Goal: Transaction & Acquisition: Purchase product/service

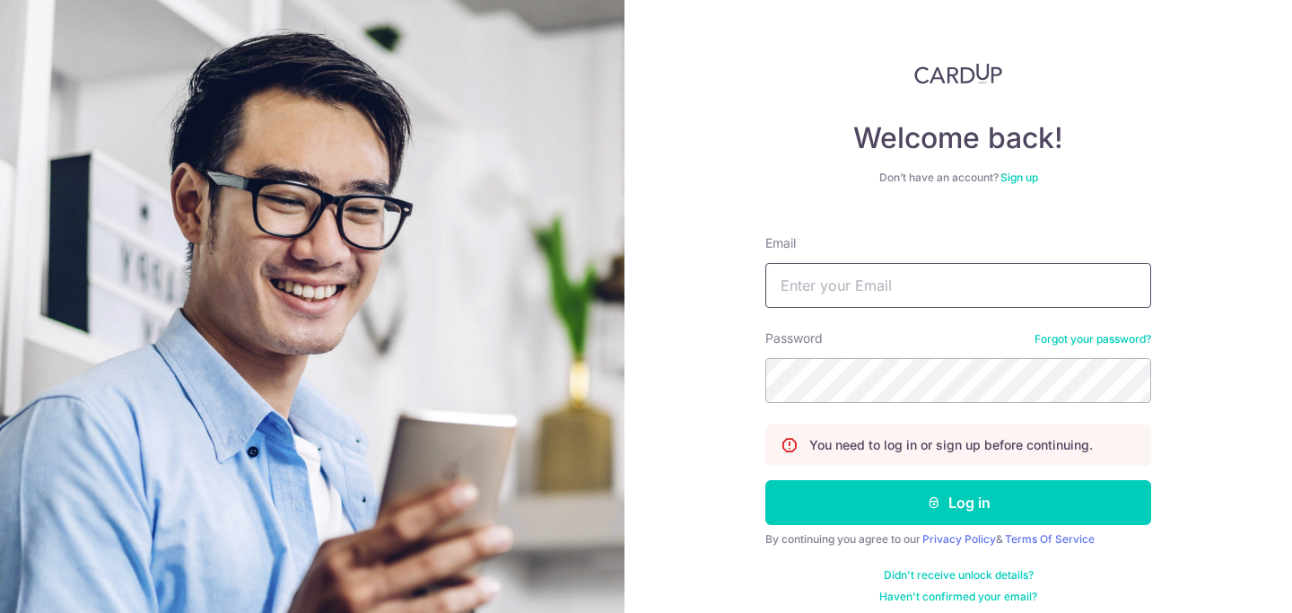
click at [873, 290] on input "Email" at bounding box center [958, 285] width 386 height 45
click at [877, 282] on input "Email" at bounding box center [958, 285] width 386 height 45
type input "abhargava87@hotmail.com"
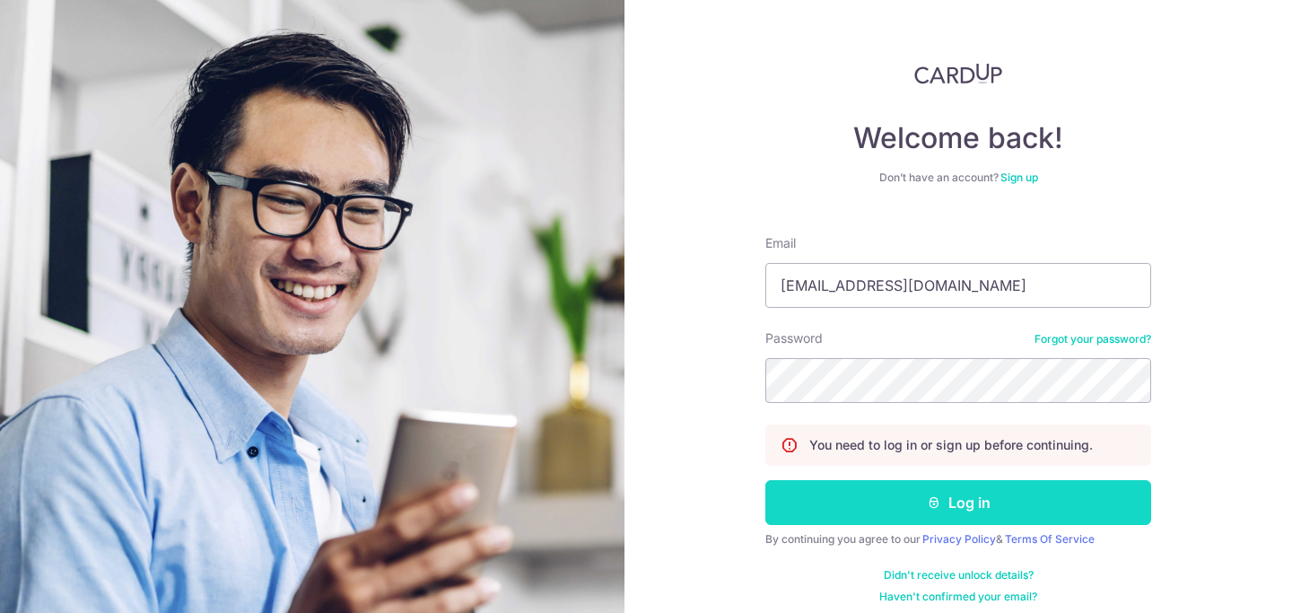
click at [933, 485] on button "Log in" at bounding box center [958, 502] width 386 height 45
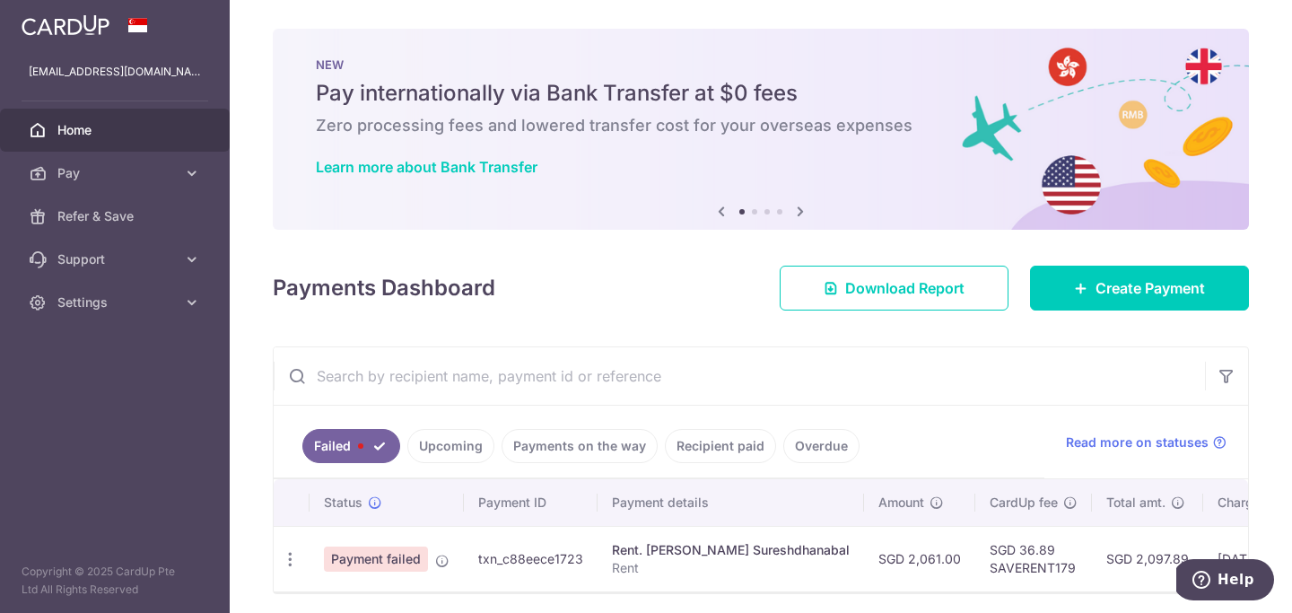
scroll to position [66, 0]
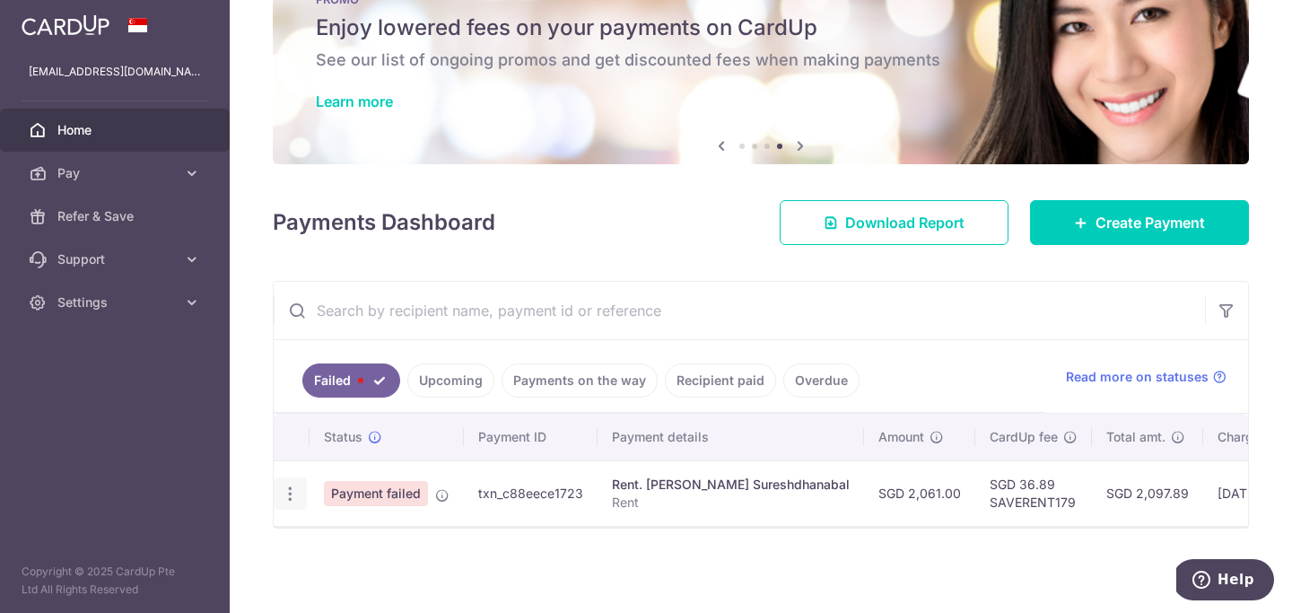
click at [293, 494] on icon "button" at bounding box center [290, 494] width 19 height 19
click at [359, 547] on span "Update payment" at bounding box center [386, 543] width 122 height 22
radio input "true"
type input "2,061.00"
type input "Rent"
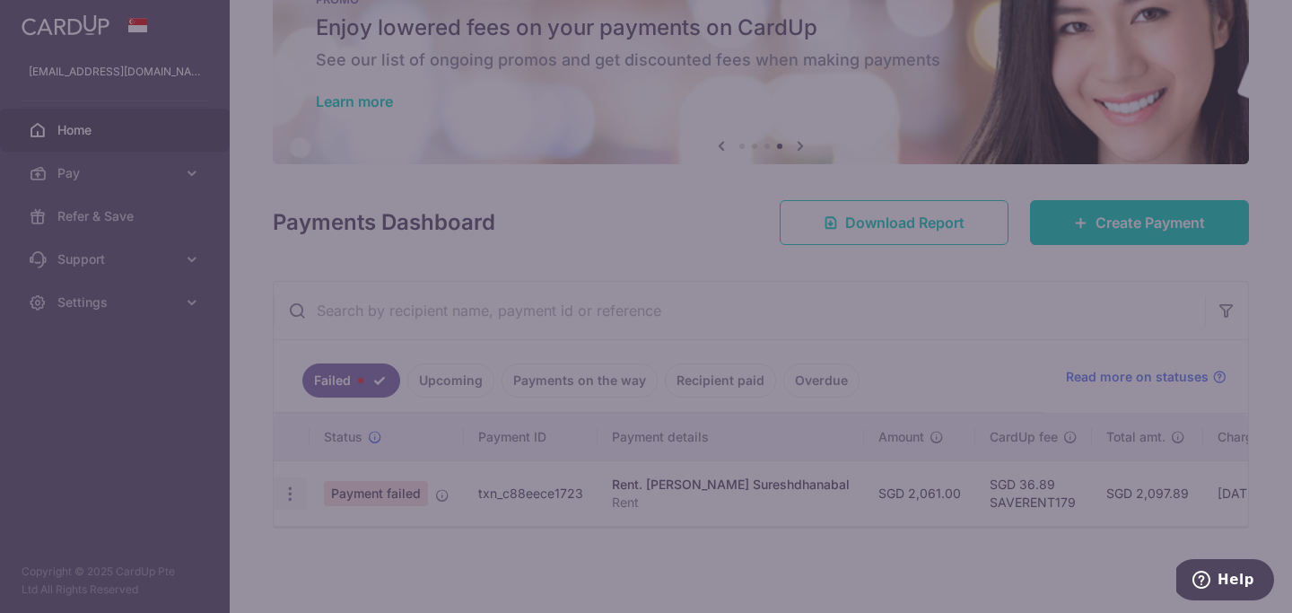
type input "SAVERENT179"
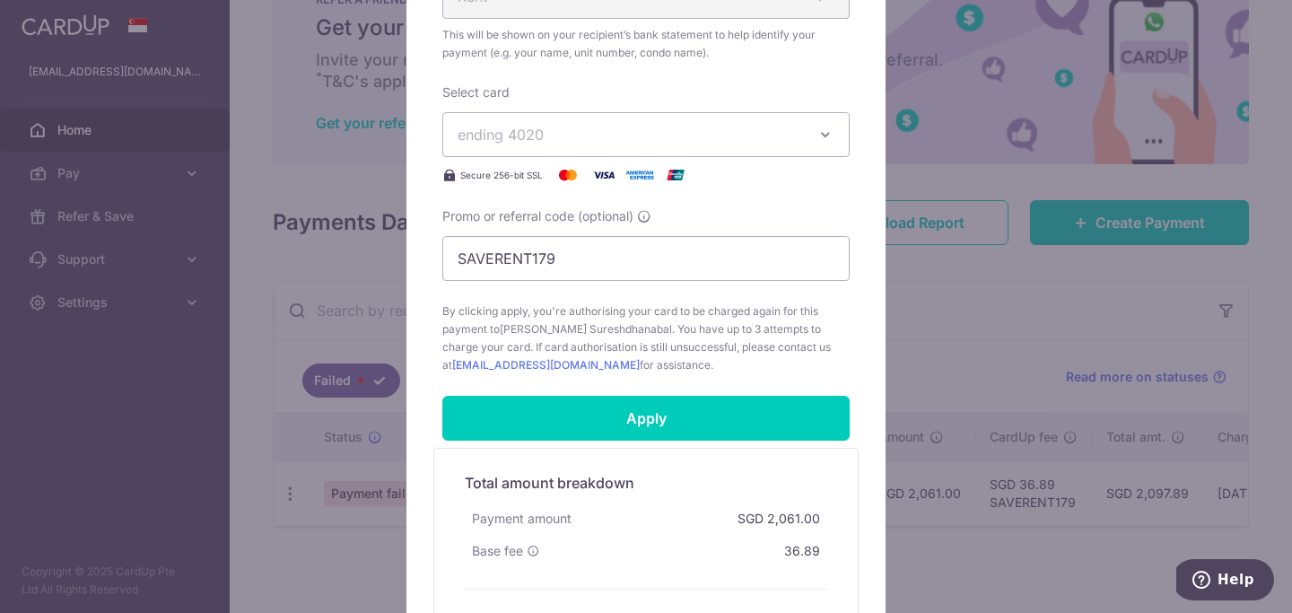
scroll to position [643, 0]
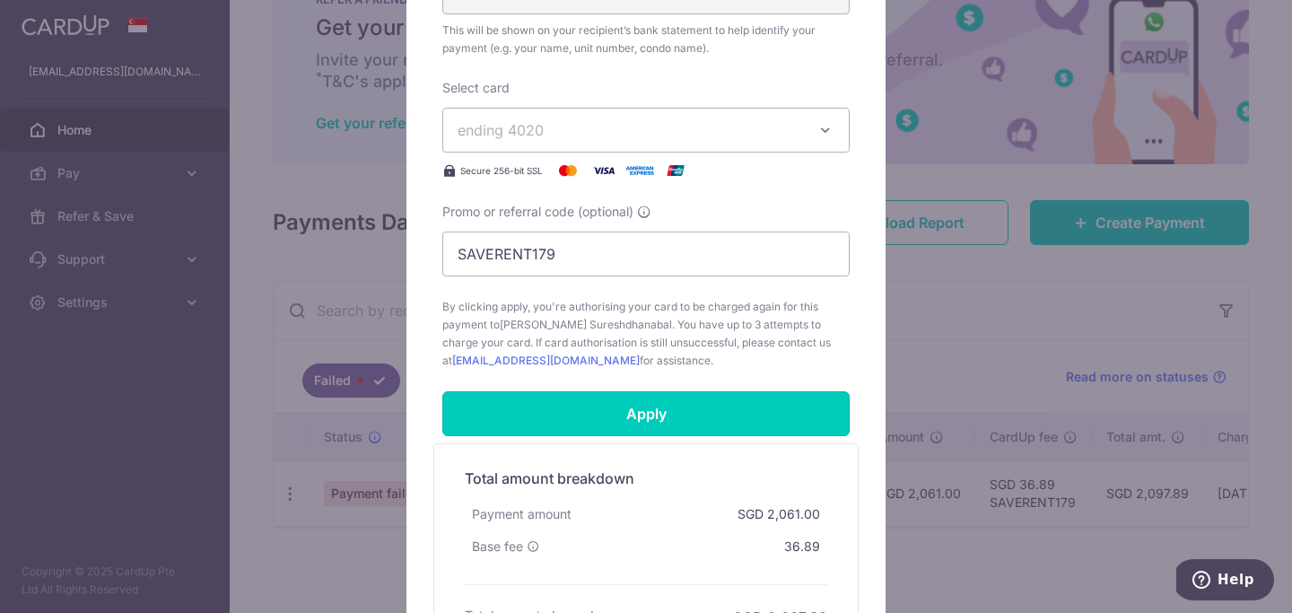
click at [695, 416] on input "Apply" at bounding box center [645, 413] width 407 height 45
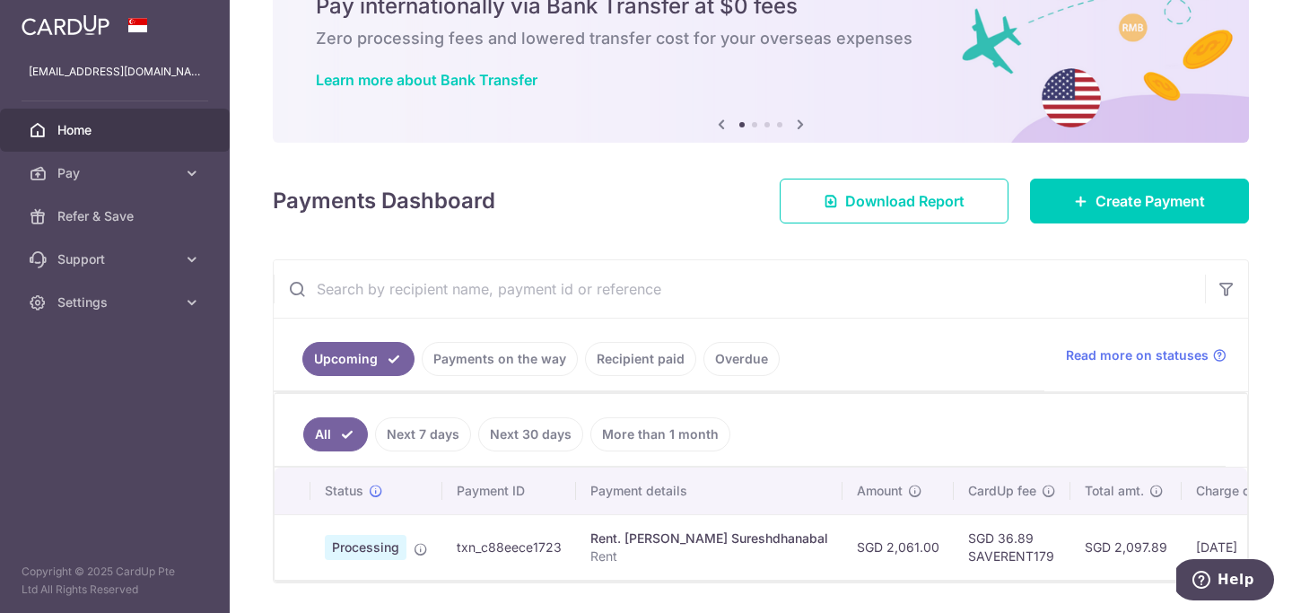
scroll to position [142, 0]
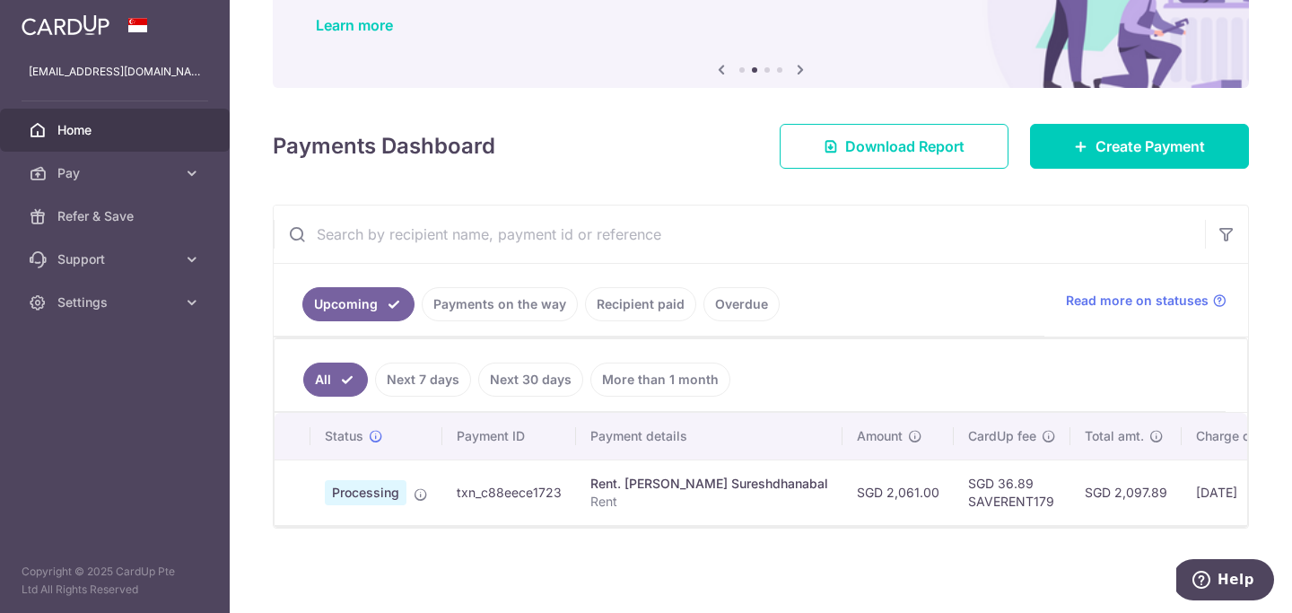
click at [575, 547] on div "× Pause Schedule Pause all future payments in this series Pause just this one p…" at bounding box center [761, 306] width 1063 height 613
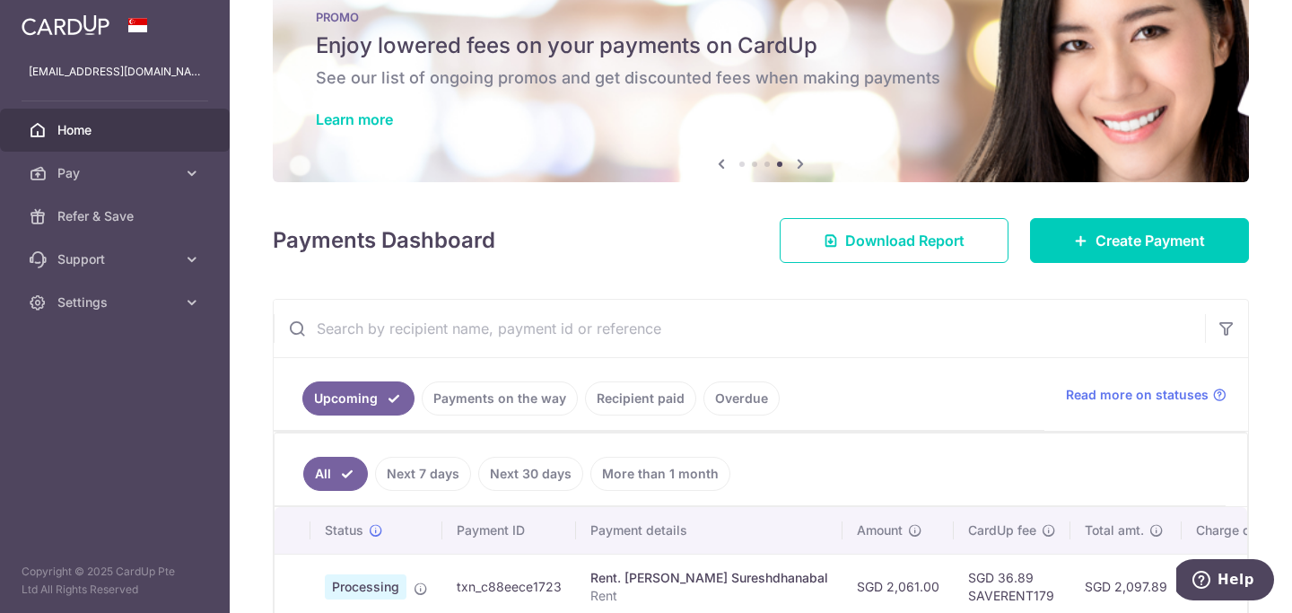
scroll to position [0, 0]
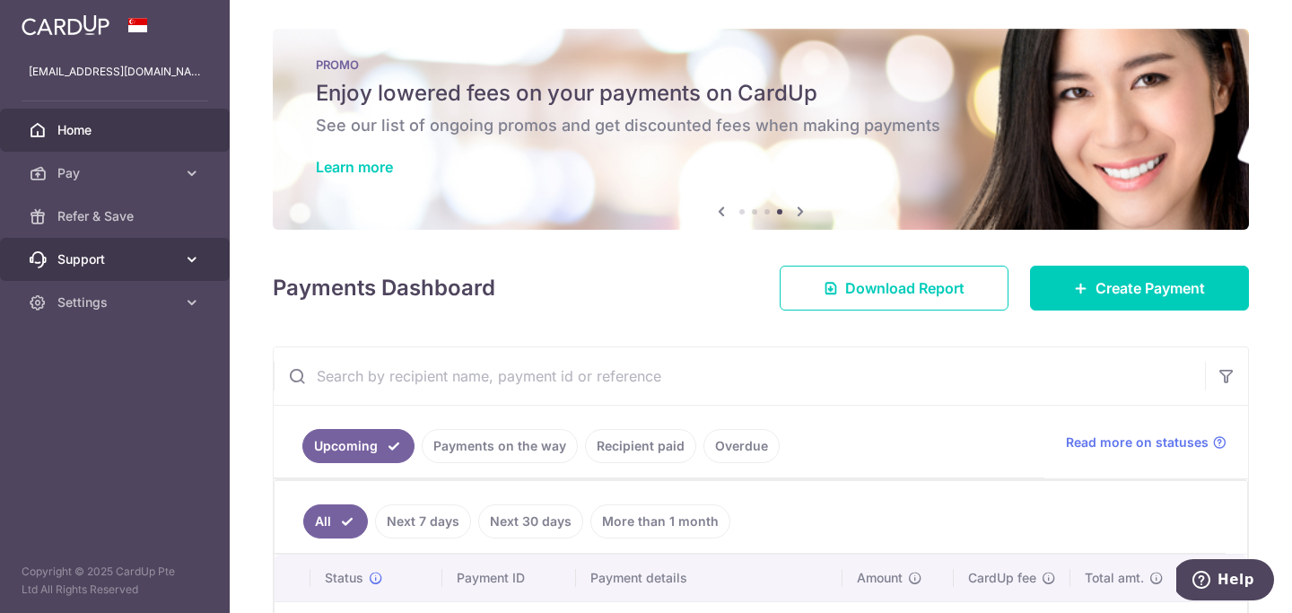
click at [192, 259] on icon at bounding box center [192, 259] width 18 height 18
click at [192, 258] on icon at bounding box center [192, 259] width 18 height 18
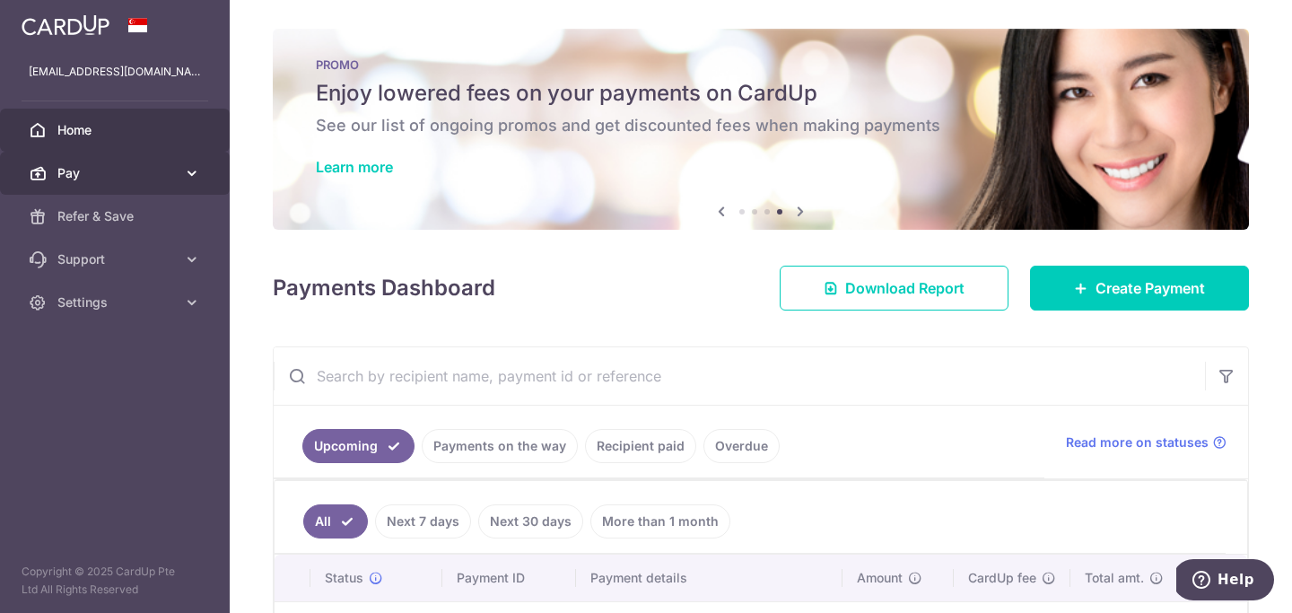
click at [196, 172] on icon at bounding box center [192, 173] width 18 height 18
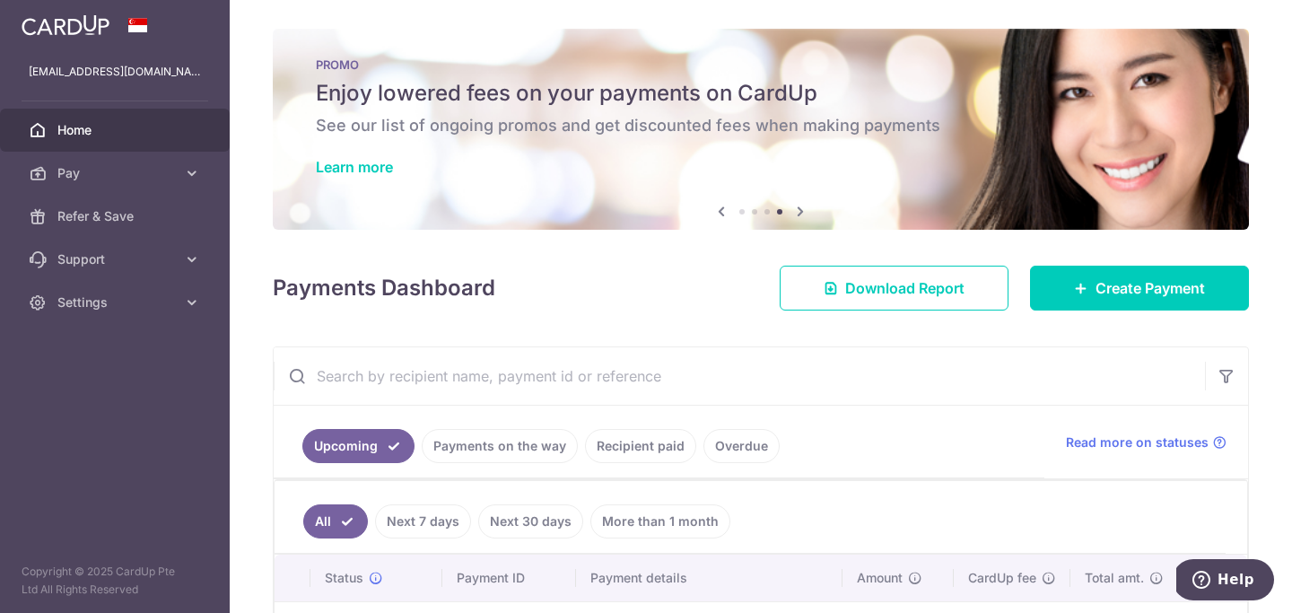
click at [799, 207] on icon at bounding box center [801, 211] width 22 height 22
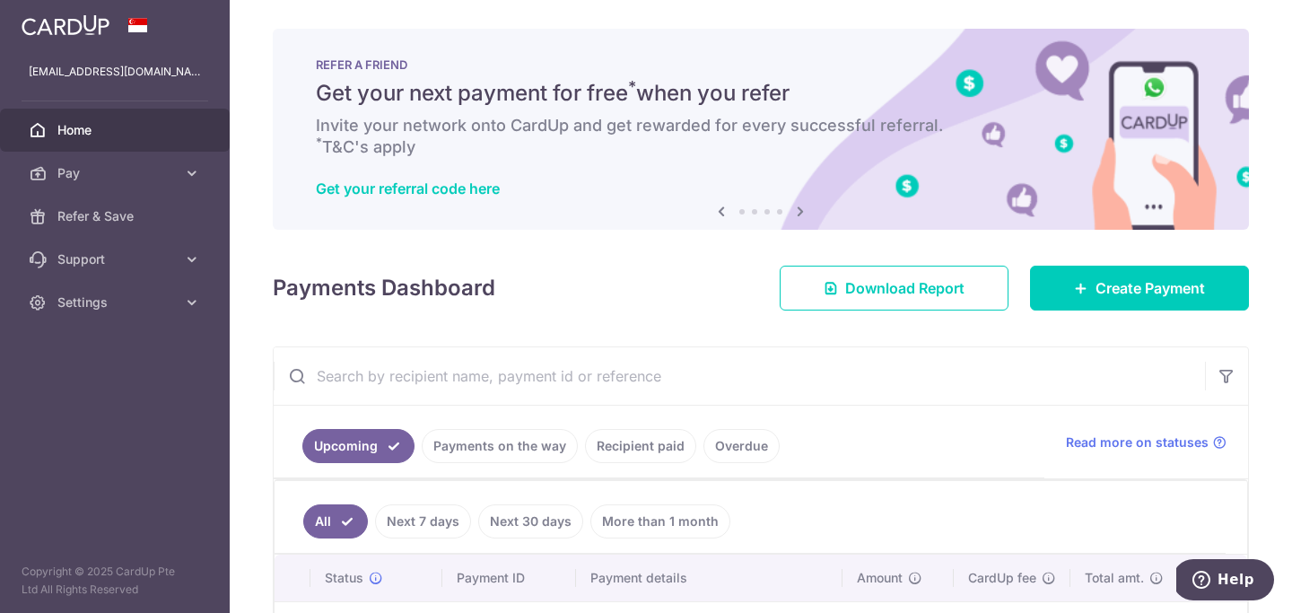
click at [799, 207] on icon at bounding box center [801, 211] width 22 height 22
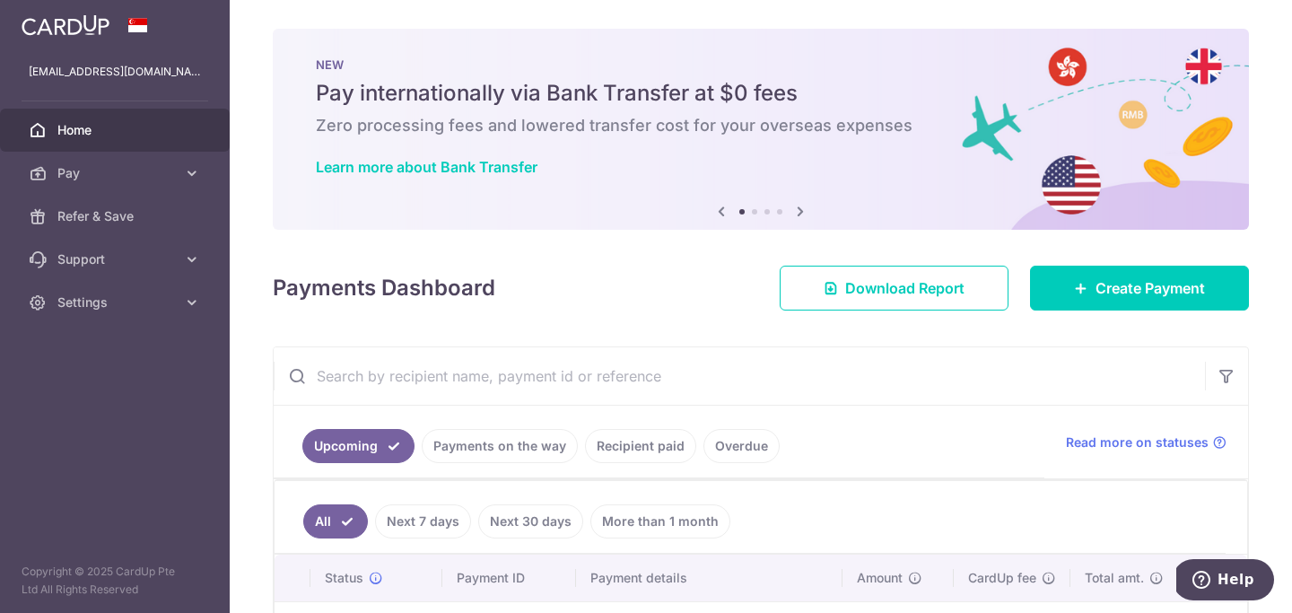
click at [799, 207] on icon at bounding box center [801, 211] width 22 height 22
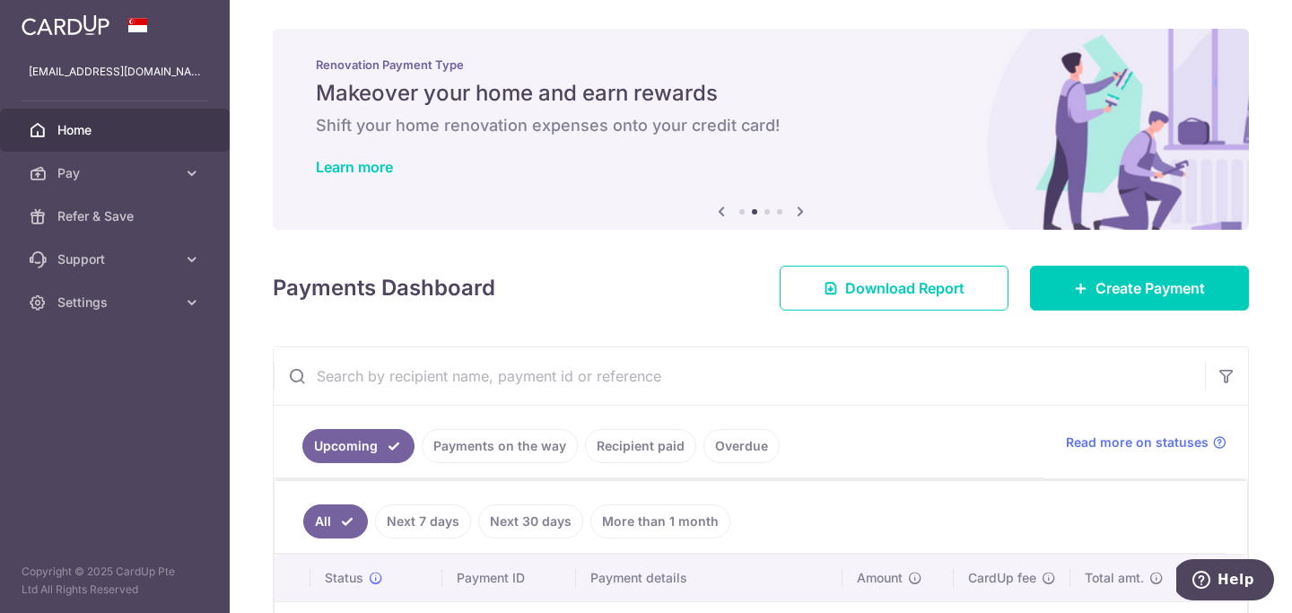
click at [799, 207] on icon at bounding box center [801, 211] width 22 height 22
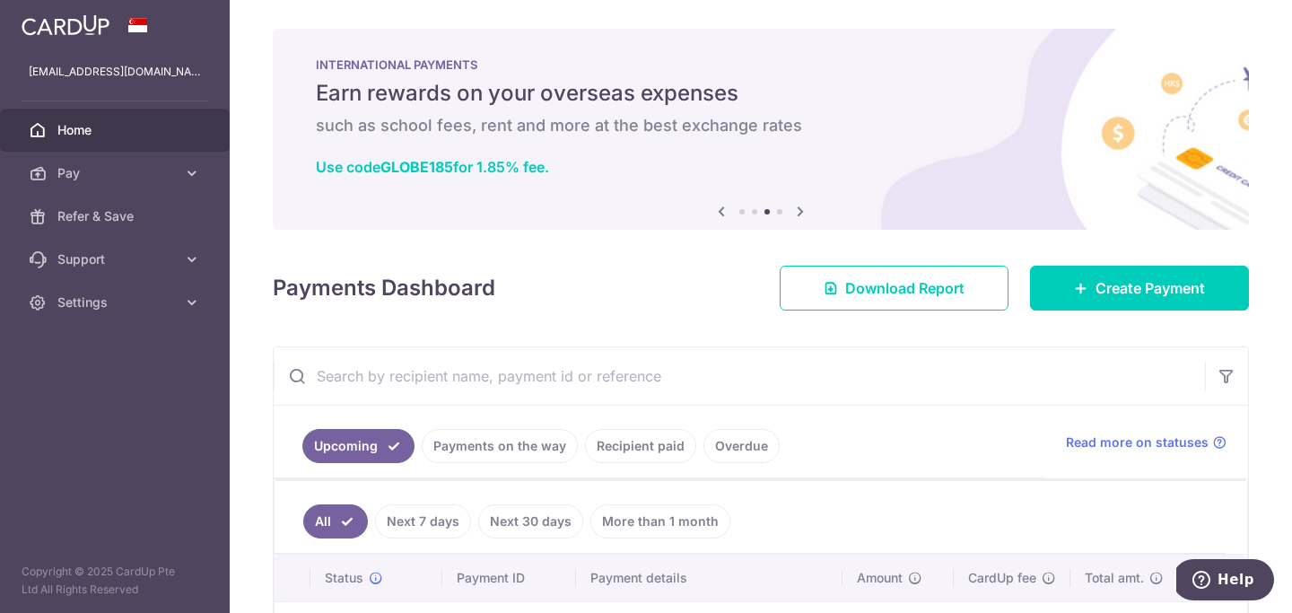
click at [799, 207] on icon at bounding box center [801, 211] width 22 height 22
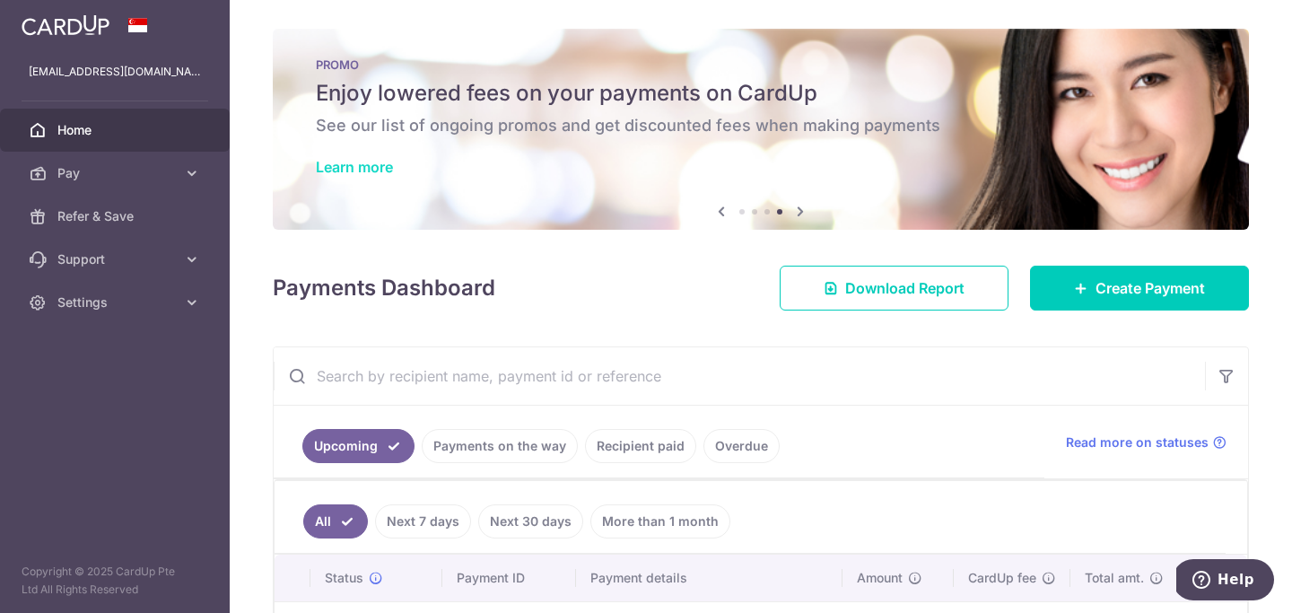
click at [369, 167] on link "Learn more" at bounding box center [354, 167] width 77 height 18
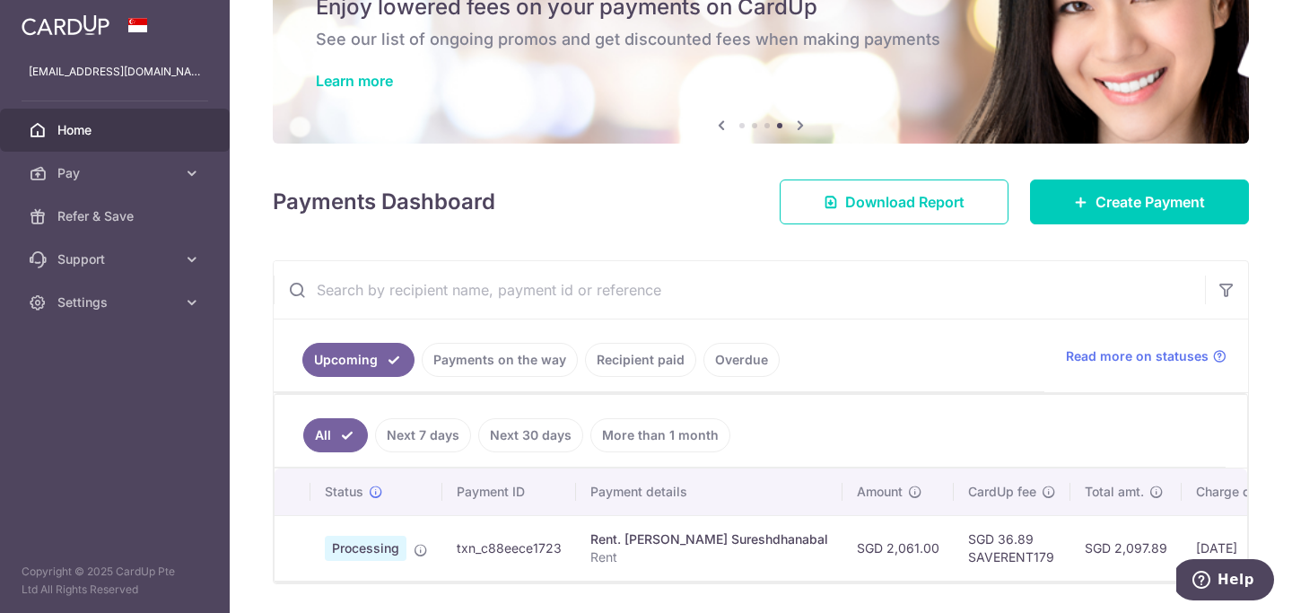
scroll to position [87, 0]
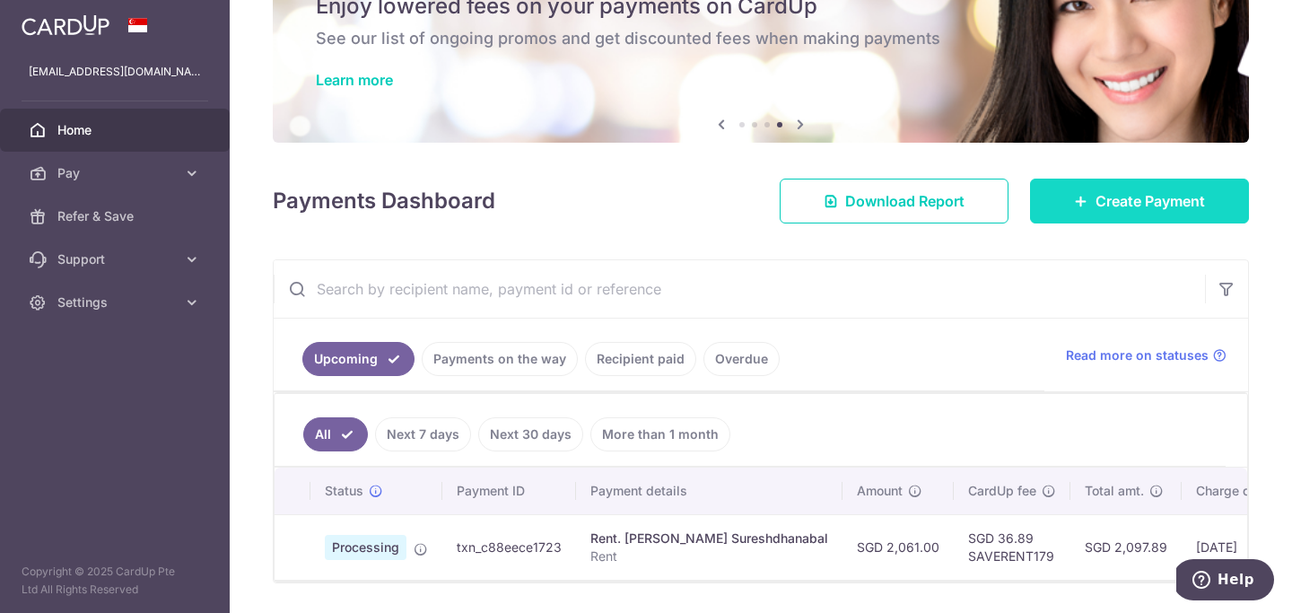
click at [1129, 186] on link "Create Payment" at bounding box center [1139, 201] width 219 height 45
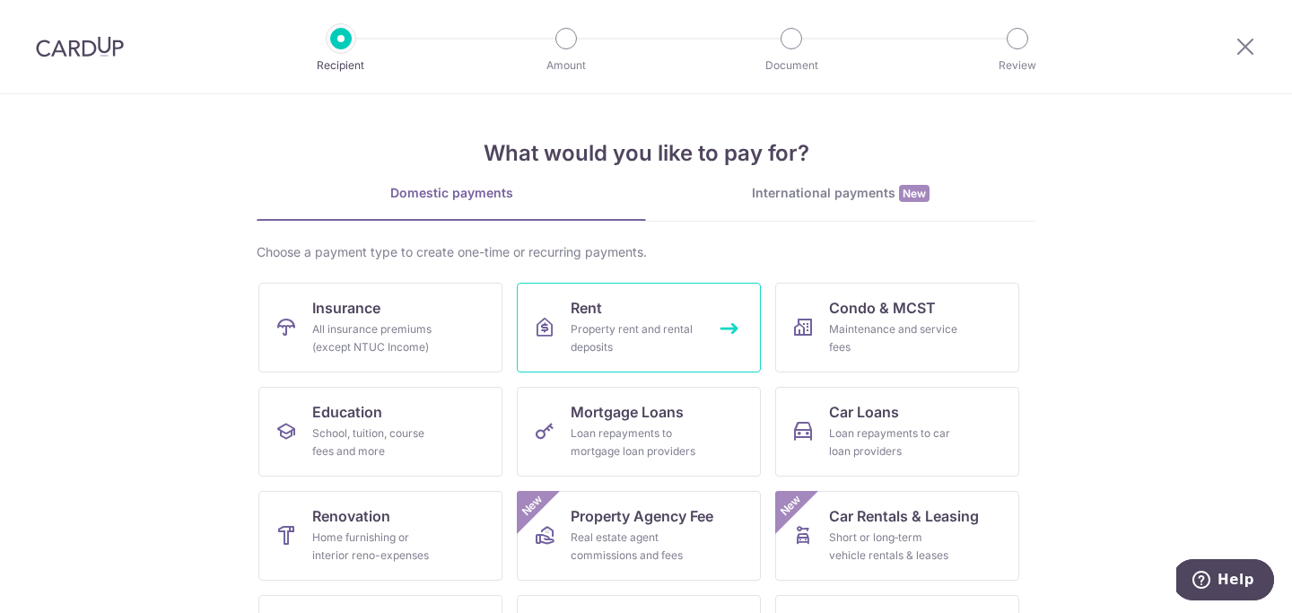
click at [585, 317] on span "Rent" at bounding box center [586, 308] width 31 height 22
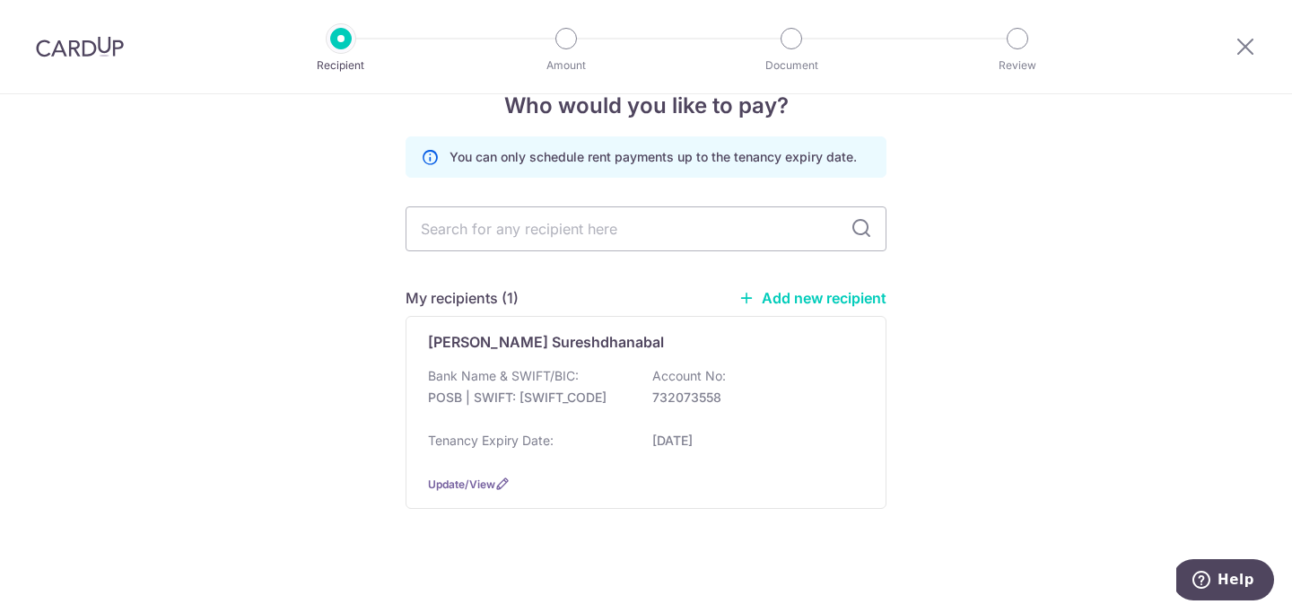
scroll to position [49, 0]
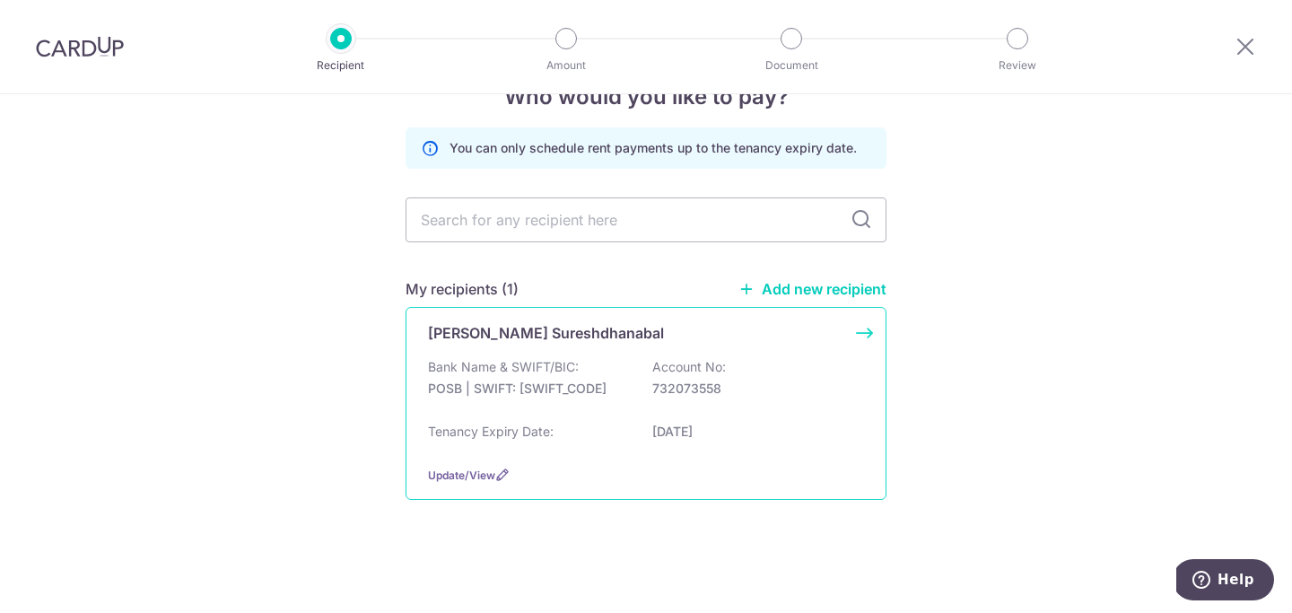
click at [593, 365] on div "Bank Name & SWIFT/BIC: POSB | SWIFT: DBSSSGSGXXX Account No: 732073558" at bounding box center [646, 386] width 436 height 57
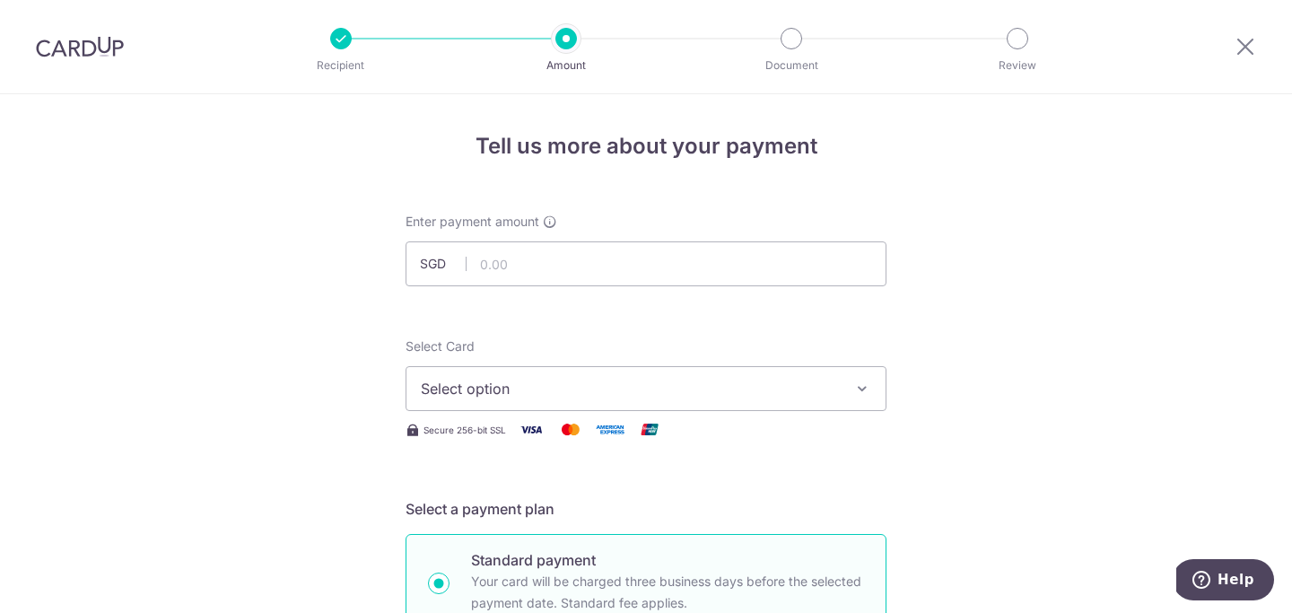
scroll to position [13, 0]
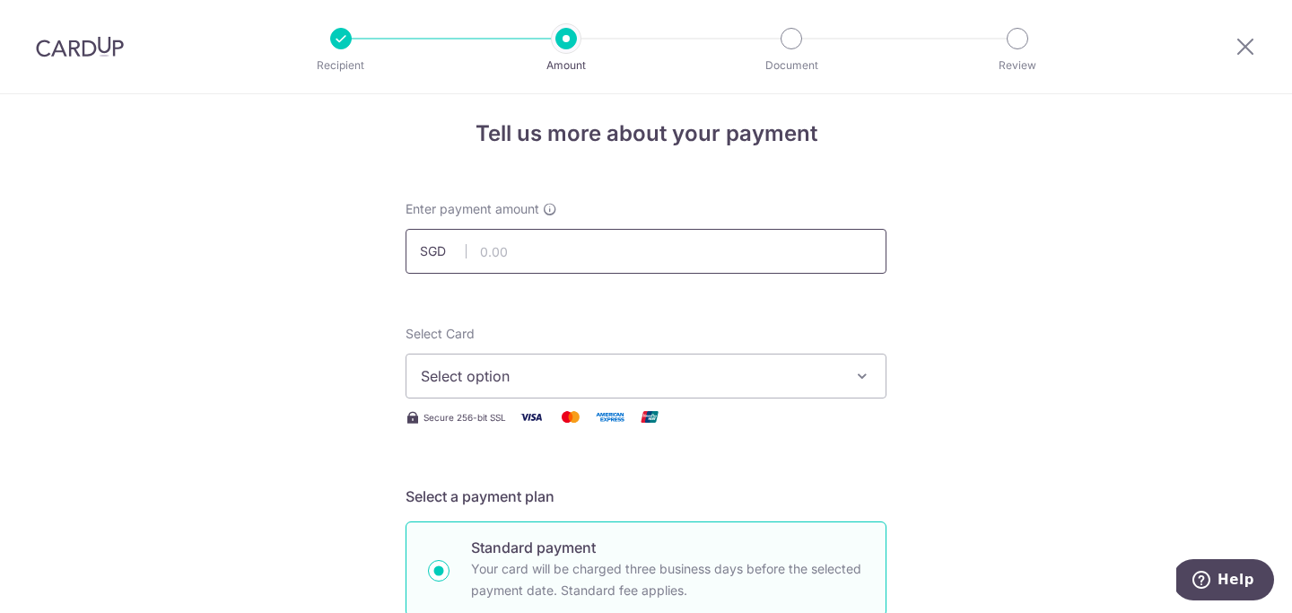
click at [594, 246] on input "text" at bounding box center [646, 251] width 481 height 45
type input "3,000.00"
click at [450, 369] on span "Select option" at bounding box center [630, 376] width 418 height 22
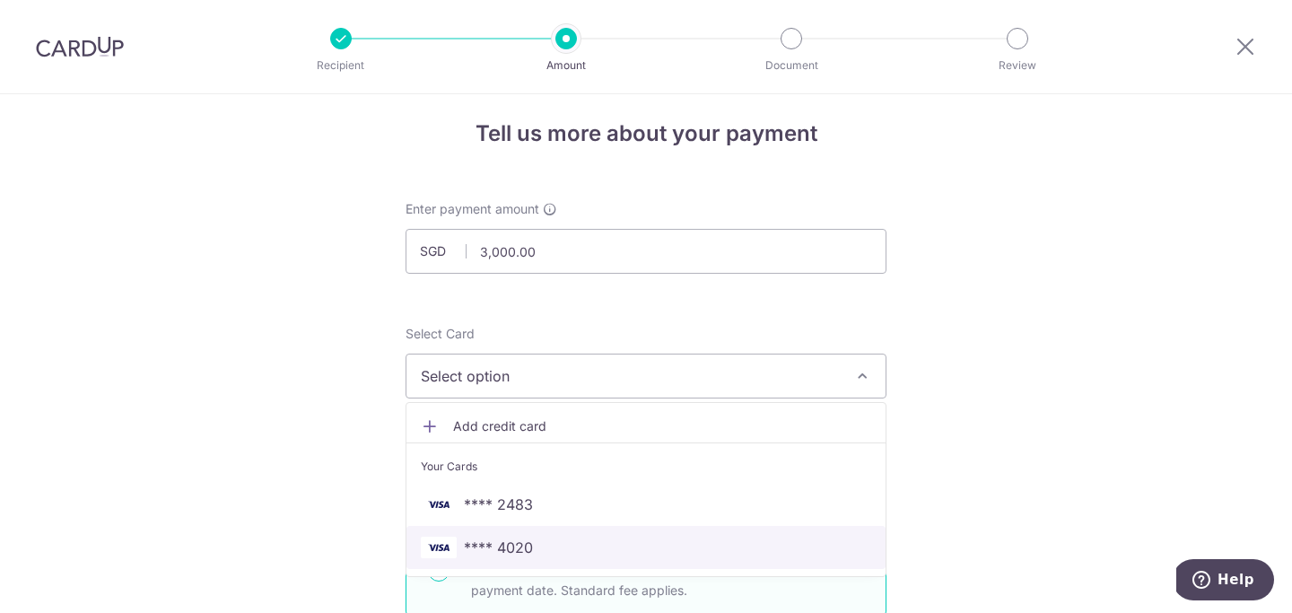
click at [526, 548] on span "**** 4020" at bounding box center [498, 548] width 69 height 22
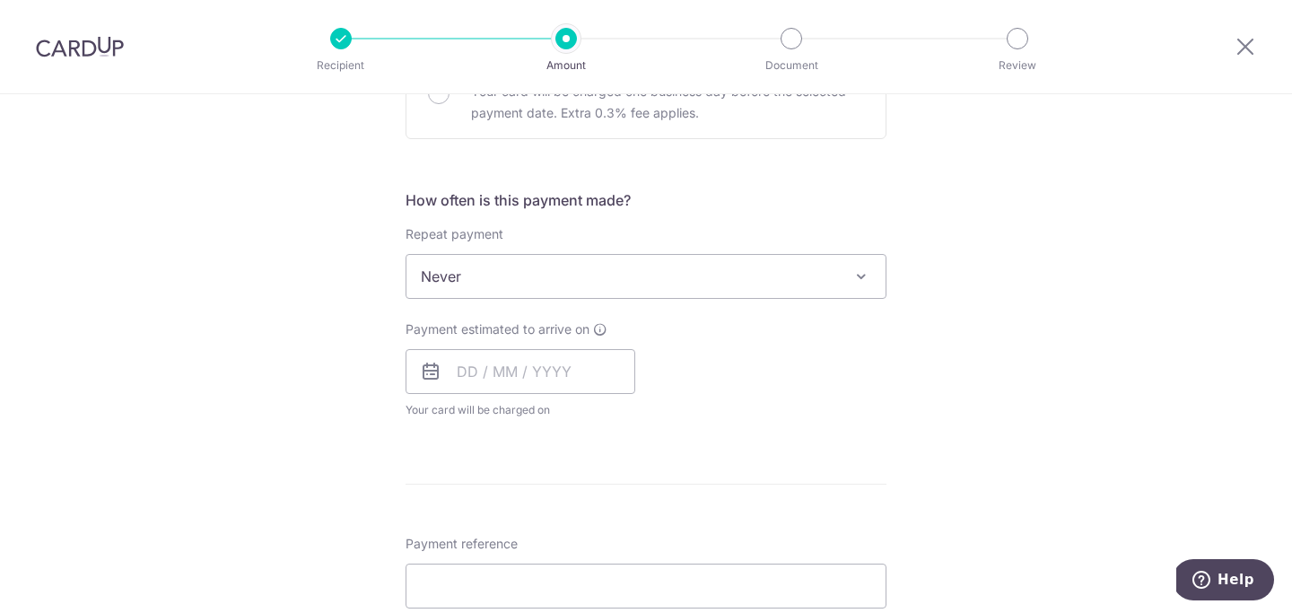
scroll to position [669, 0]
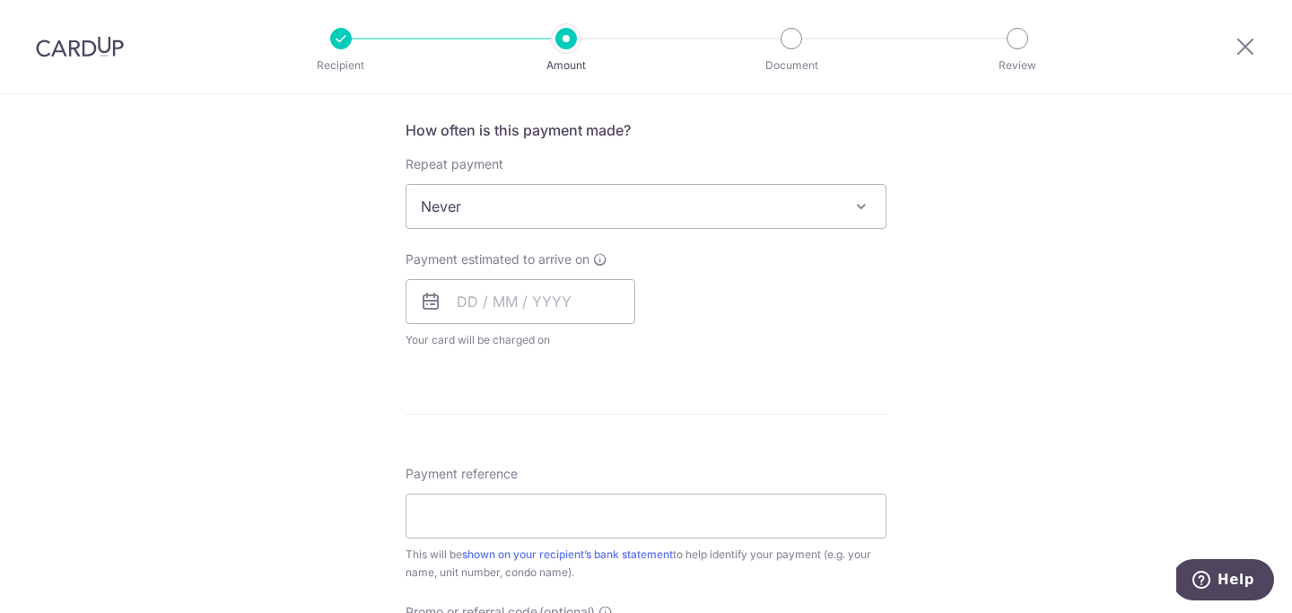
click at [811, 203] on span "Never" at bounding box center [646, 206] width 479 height 43
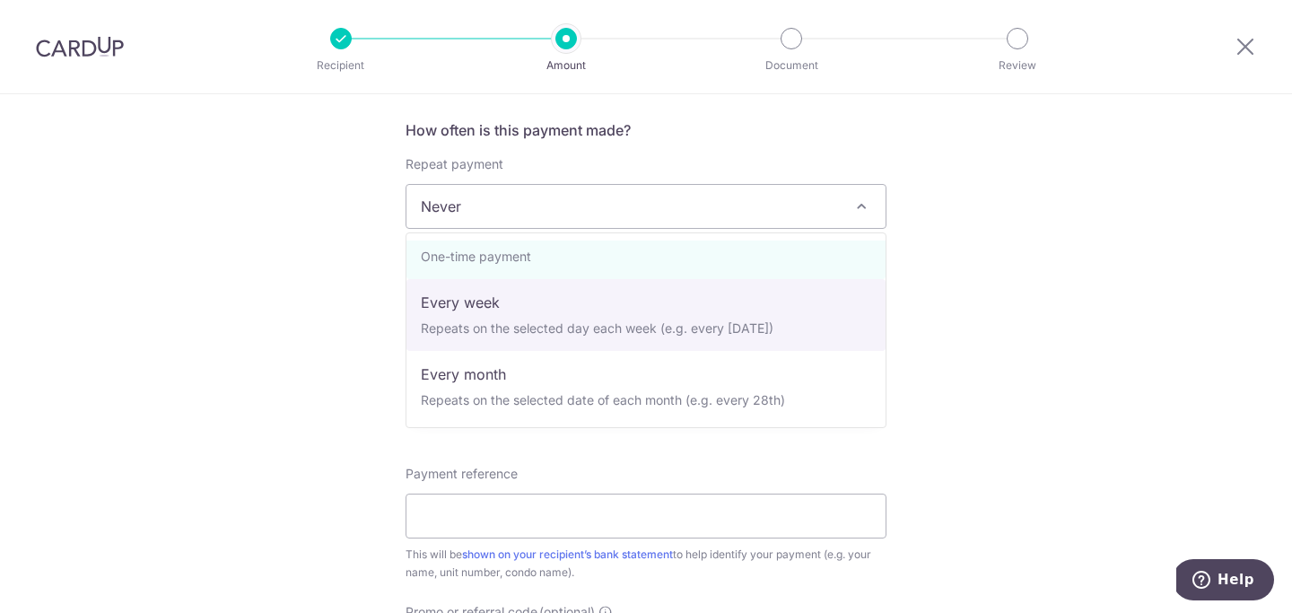
scroll to position [35, 0]
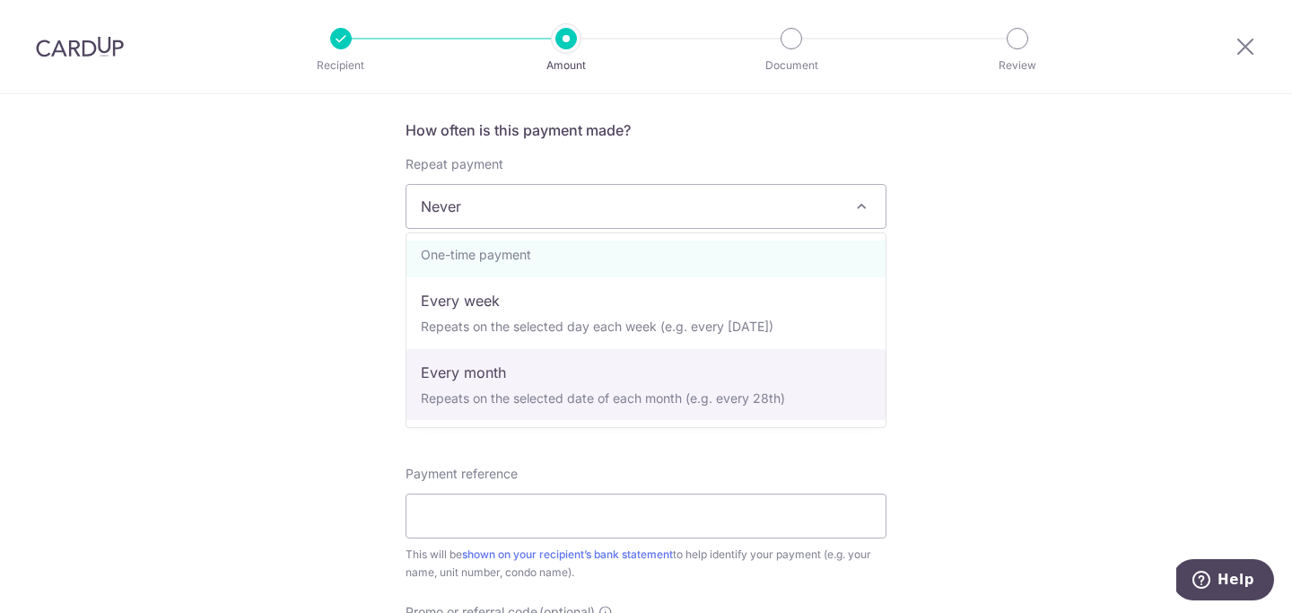
select select "3"
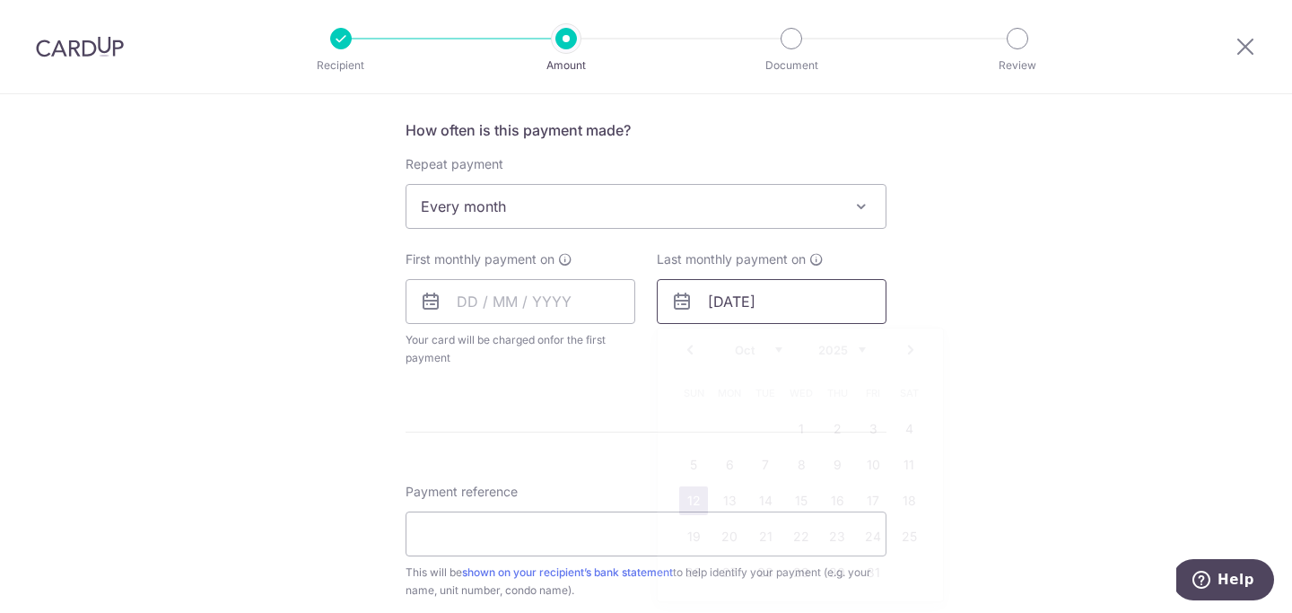
click at [793, 305] on input "[DATE]" at bounding box center [772, 301] width 230 height 45
type input "[DATE]"
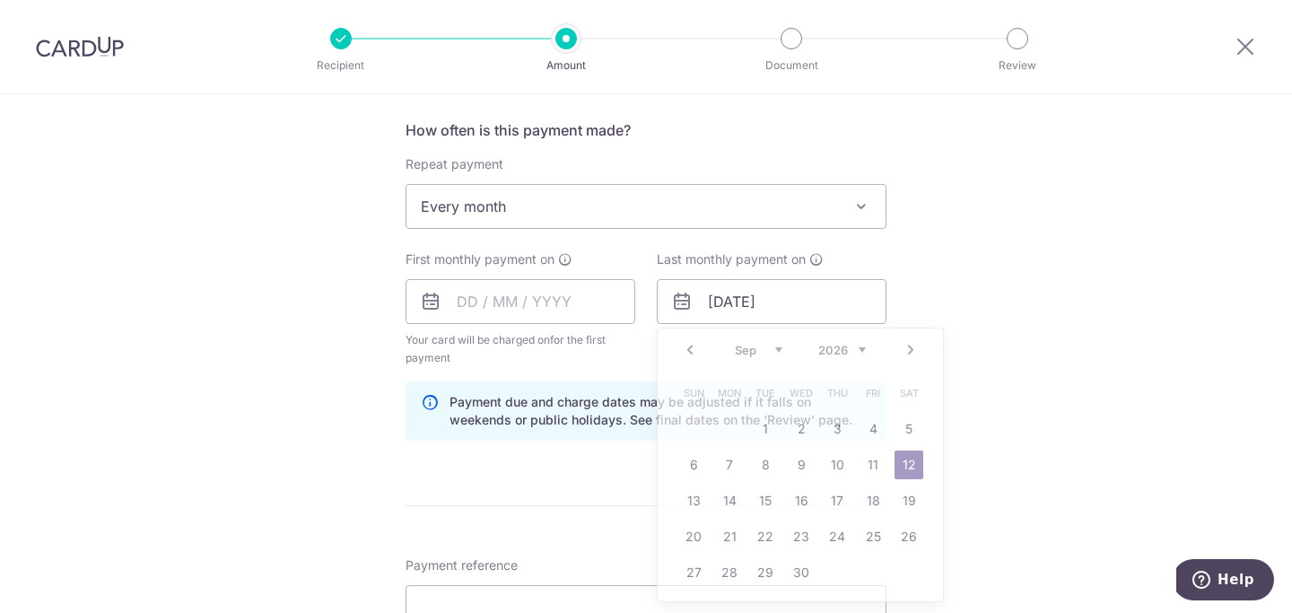
click at [1154, 286] on div "Tell us more about your payment Enter payment amount SGD 3,000.00 3000.00 Selec…" at bounding box center [646, 282] width 1292 height 1715
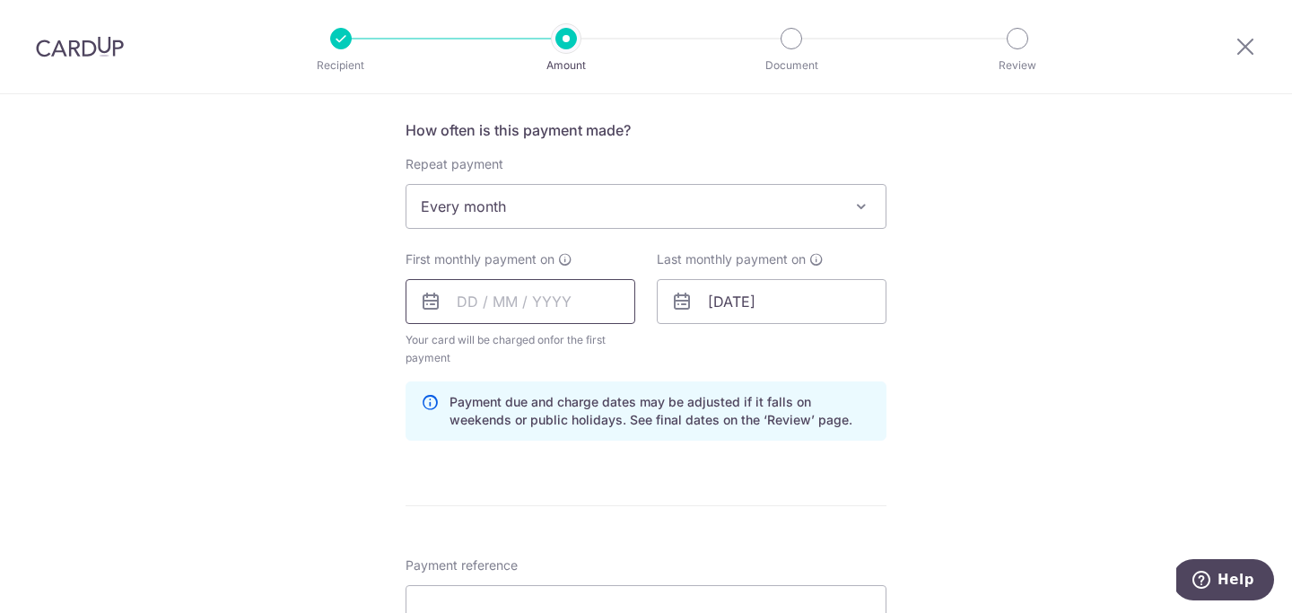
click at [468, 308] on input "text" at bounding box center [521, 301] width 230 height 45
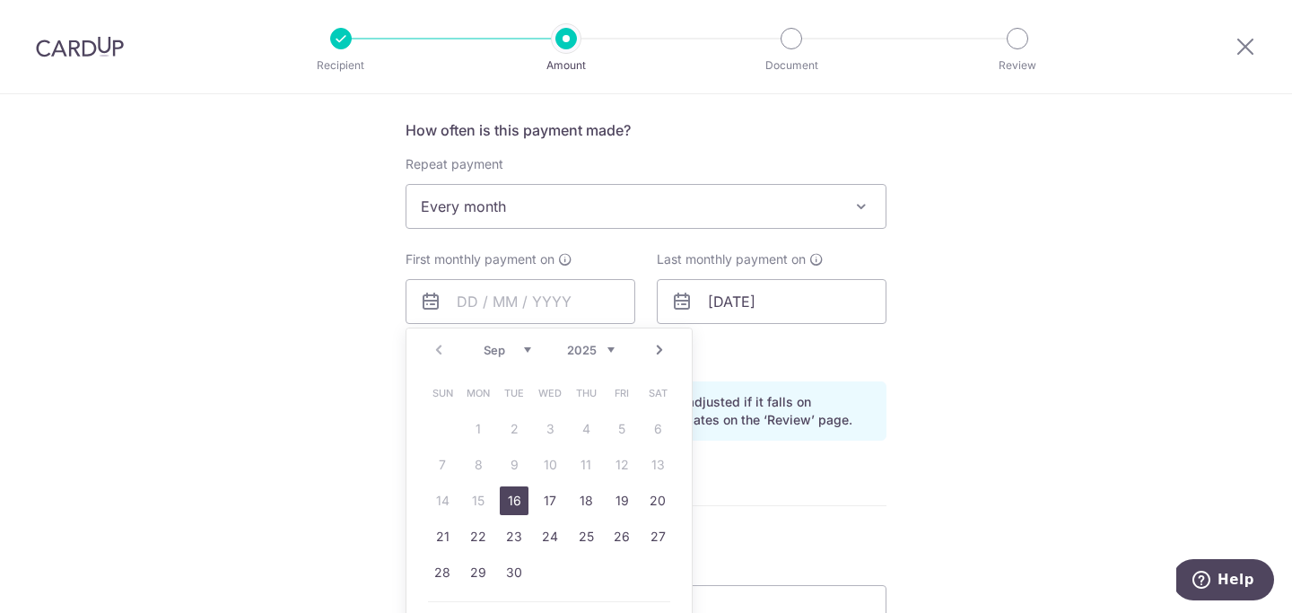
click at [659, 350] on link "Next" at bounding box center [660, 350] width 22 height 22
click at [445, 502] on link "12" at bounding box center [442, 500] width 29 height 29
type input "[DATE]"
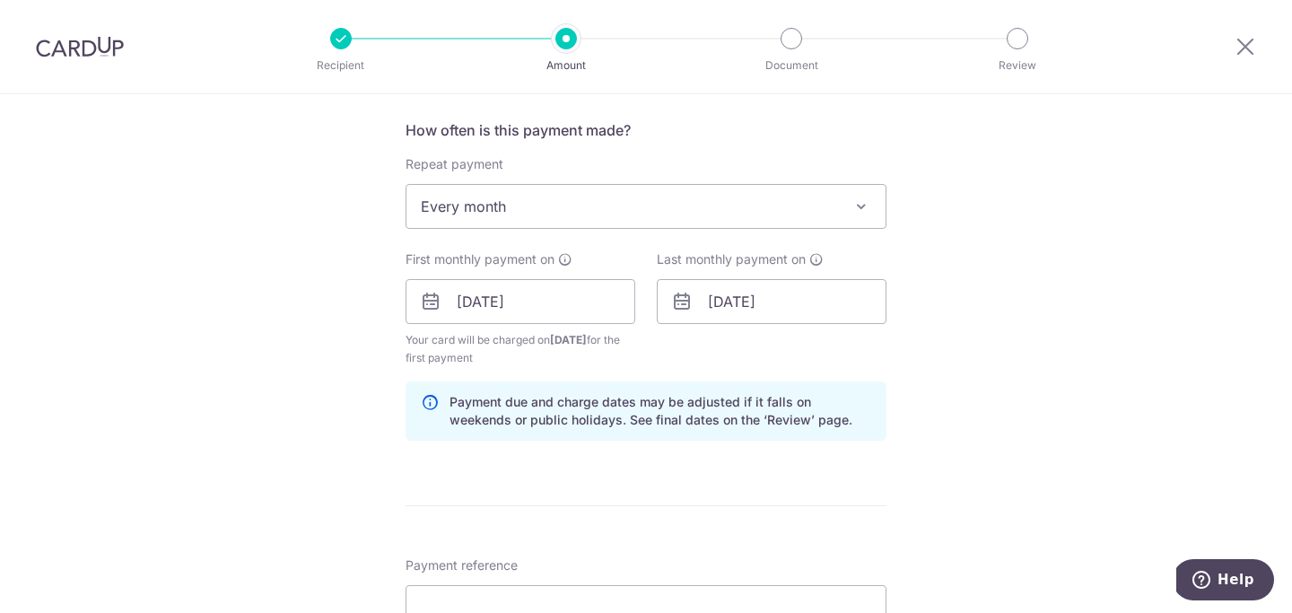
click at [342, 437] on div "Tell us more about your payment Enter payment amount SGD 3,000.00 3000.00 Selec…" at bounding box center [646, 282] width 1292 height 1715
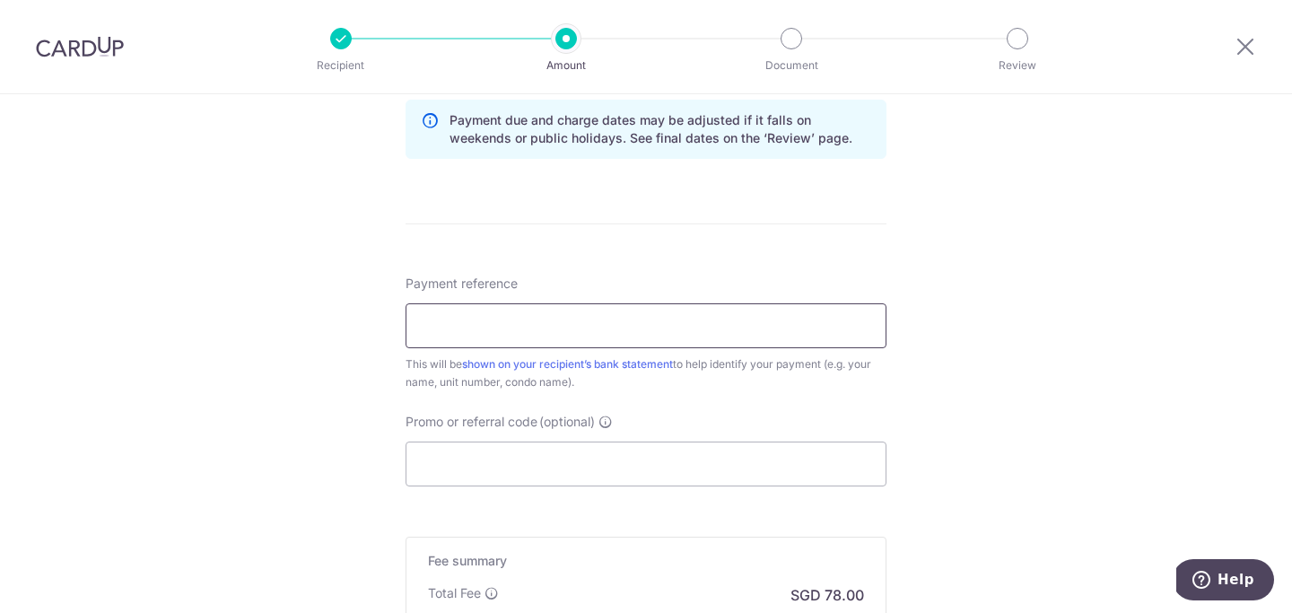
scroll to position [975, 0]
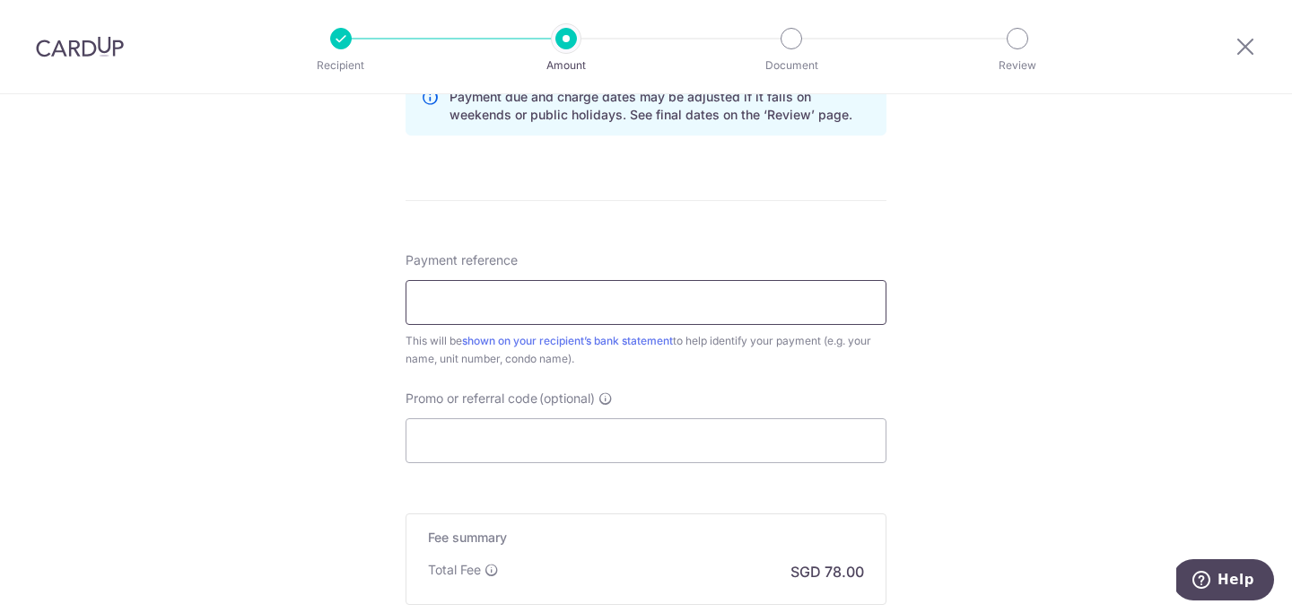
click at [469, 302] on input "Payment reference" at bounding box center [646, 302] width 481 height 45
type input "Rent"
click at [489, 428] on input "Promo or referral code (optional)" at bounding box center [646, 440] width 481 height 45
paste input "SAVERENT179"
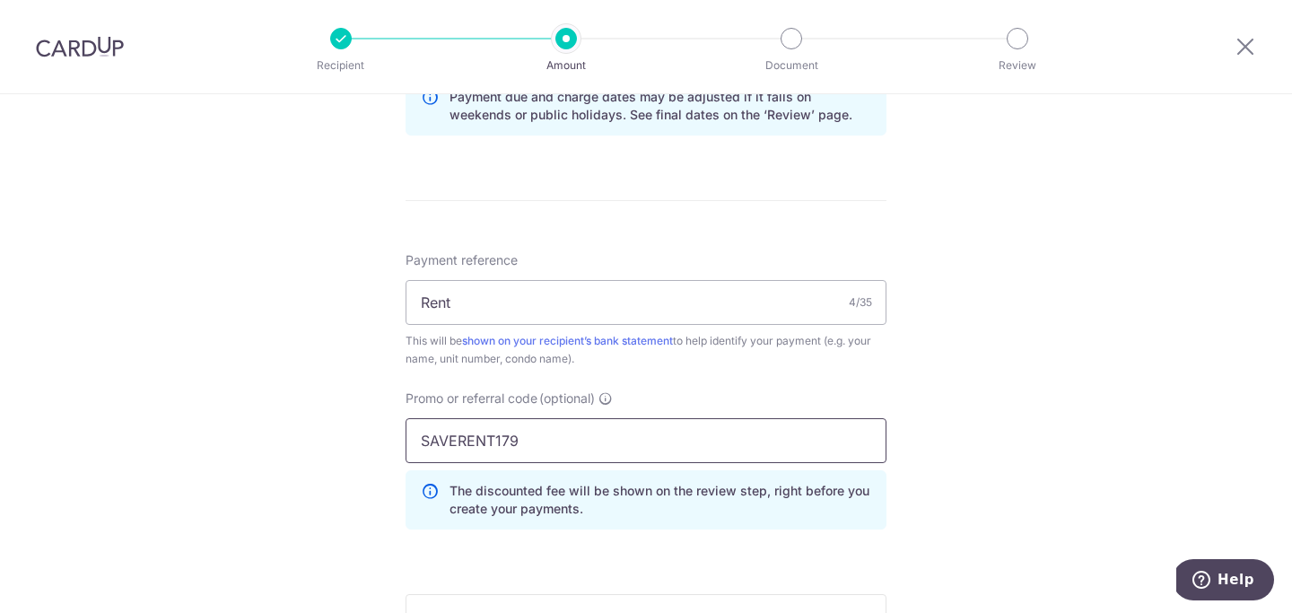
type input "SAVERENT179"
click at [323, 406] on div "Tell us more about your payment Enter payment amount SGD 3,000.00 3000.00 Selec…" at bounding box center [646, 18] width 1292 height 1796
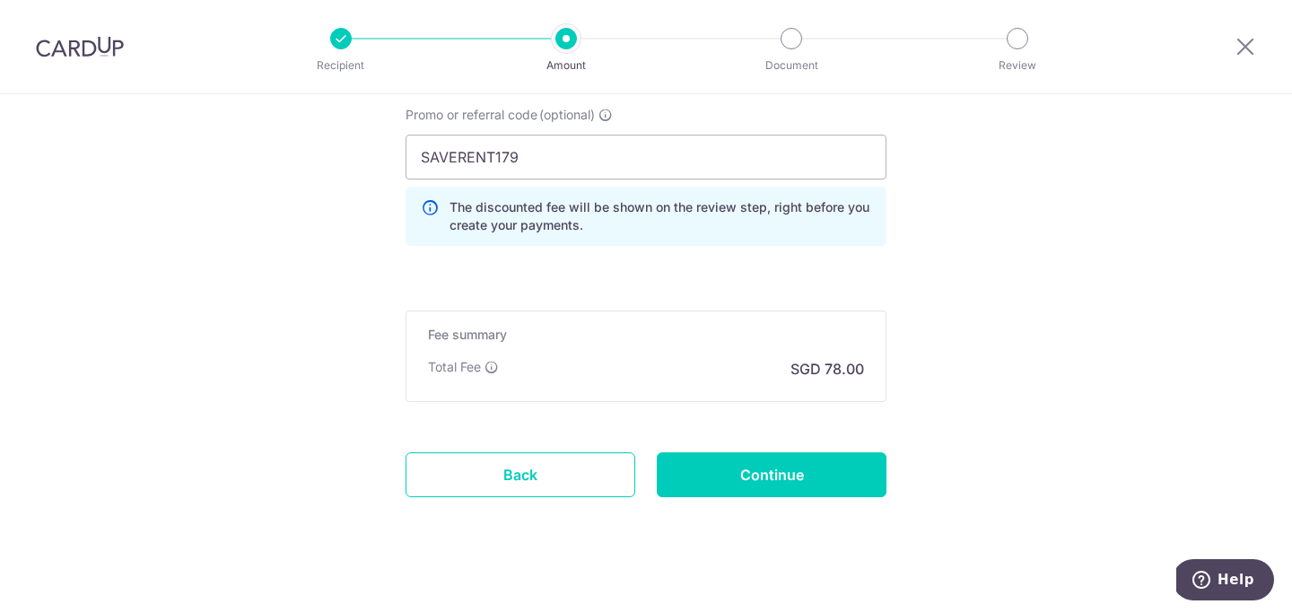
scroll to position [1277, 0]
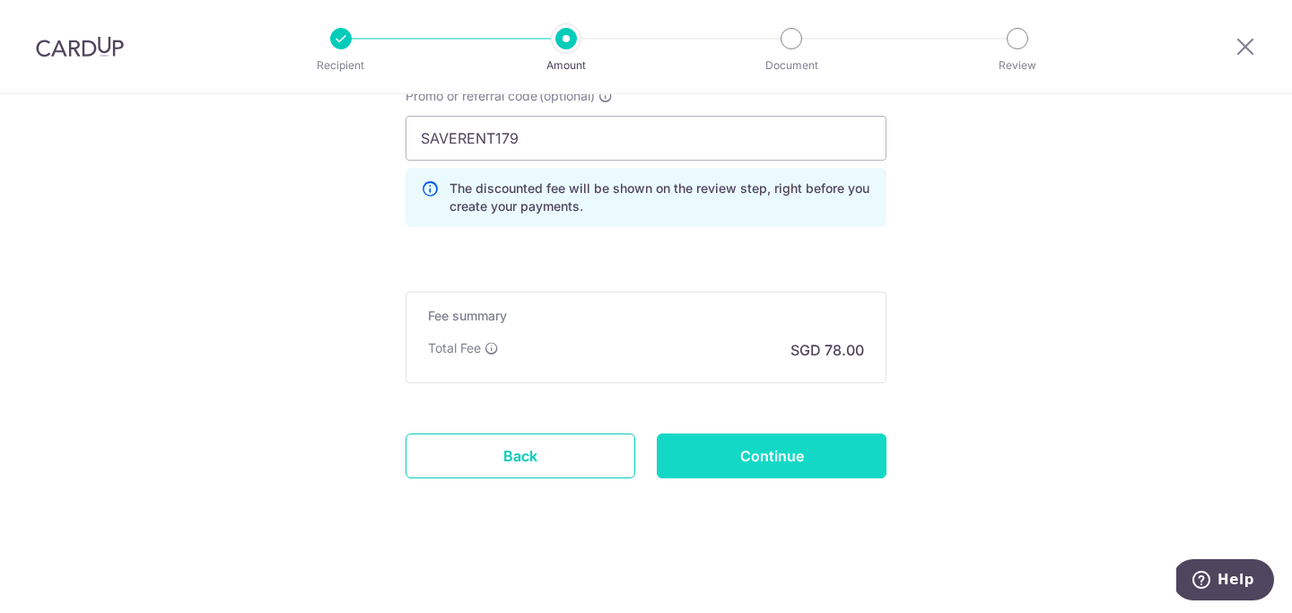
click at [809, 459] on input "Continue" at bounding box center [772, 455] width 230 height 45
type input "Create Schedule"
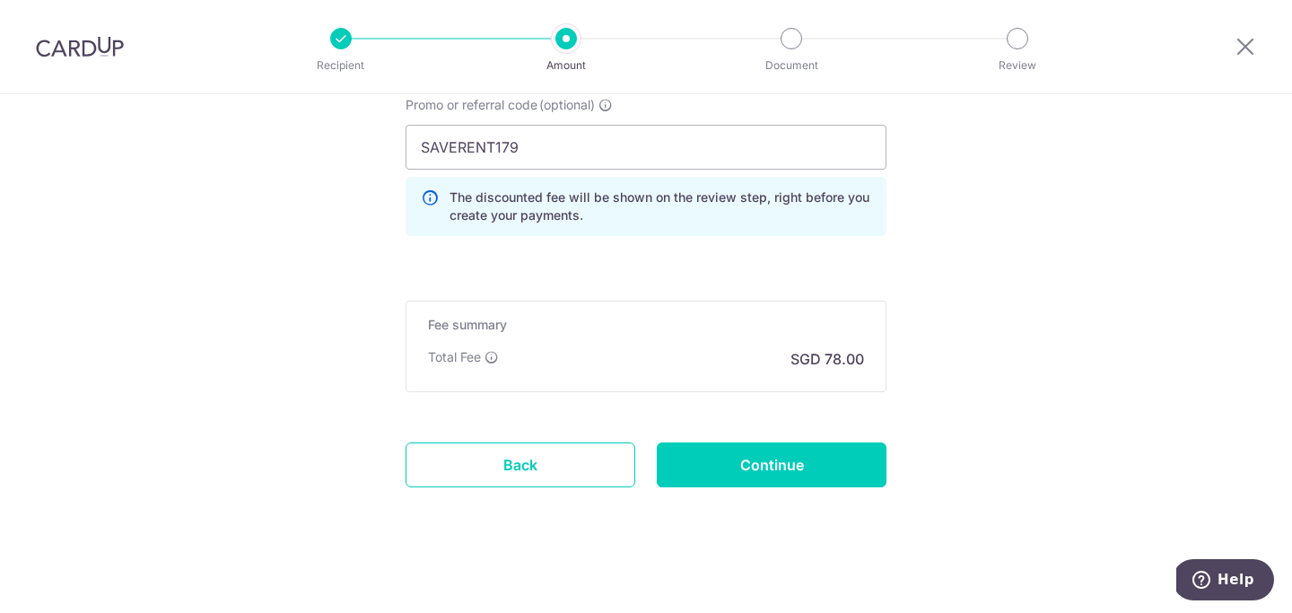
scroll to position [1203, 0]
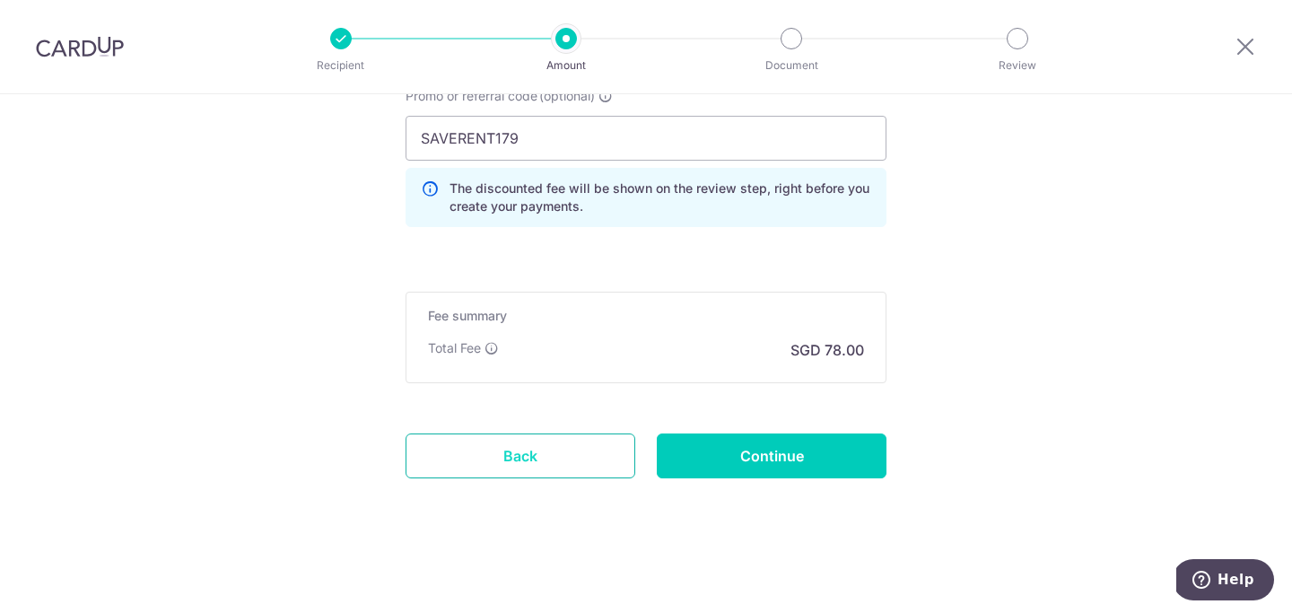
click at [504, 449] on link "Back" at bounding box center [521, 455] width 230 height 45
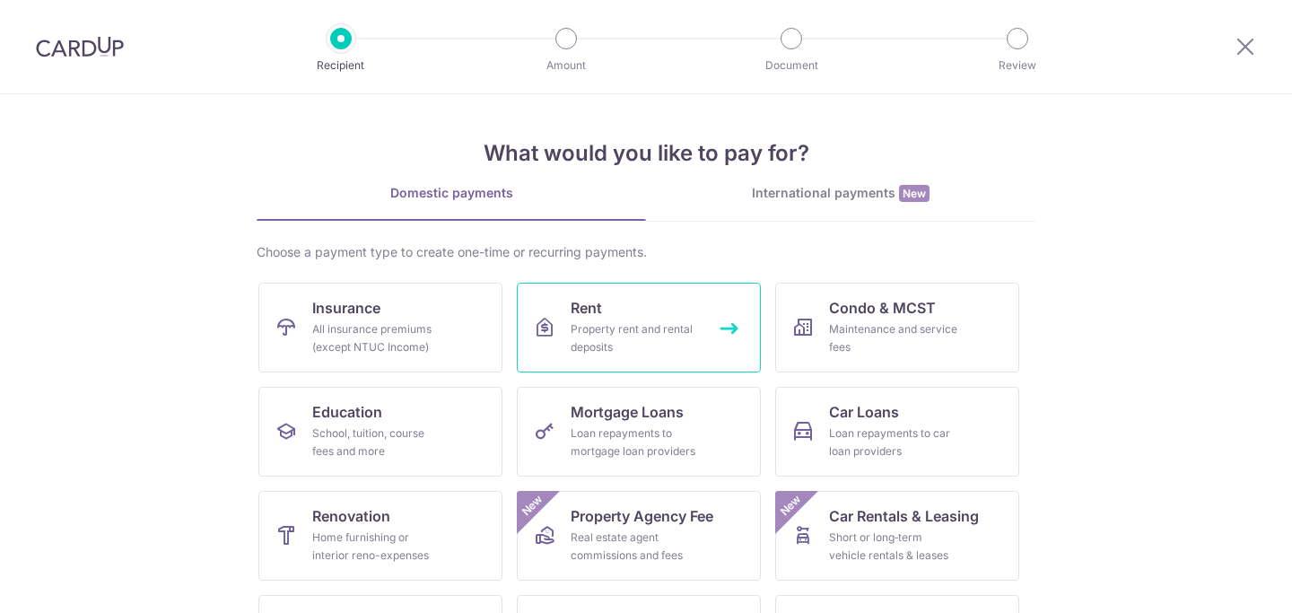
click at [695, 328] on div "Property rent and rental deposits" at bounding box center [635, 338] width 129 height 36
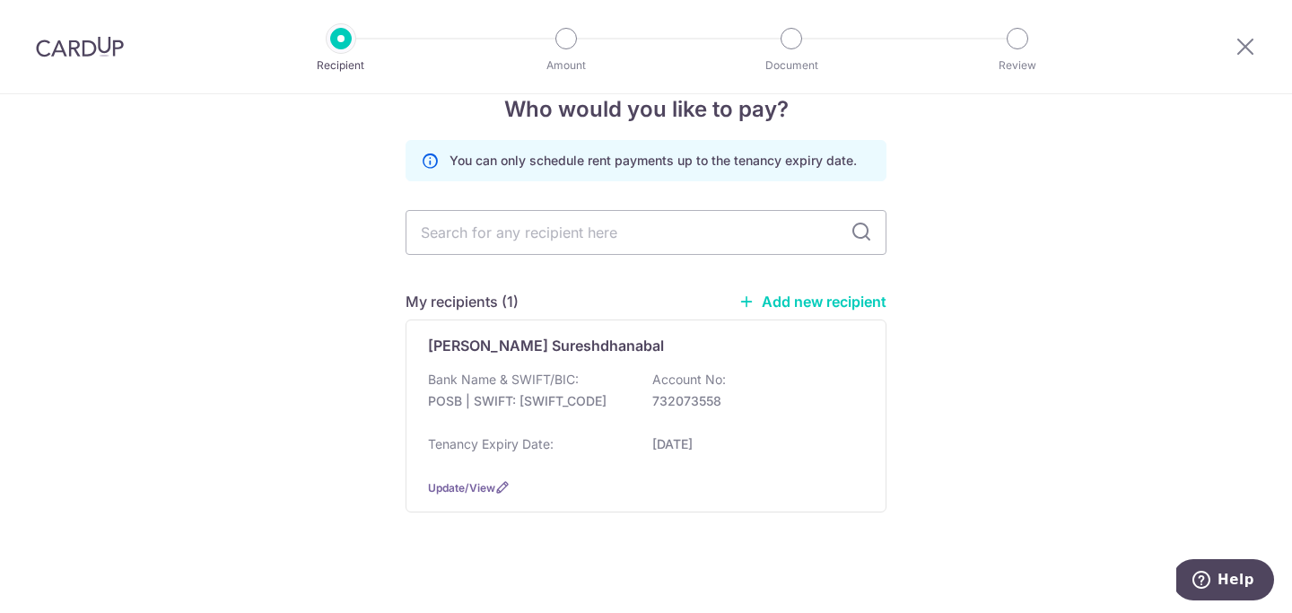
scroll to position [49, 0]
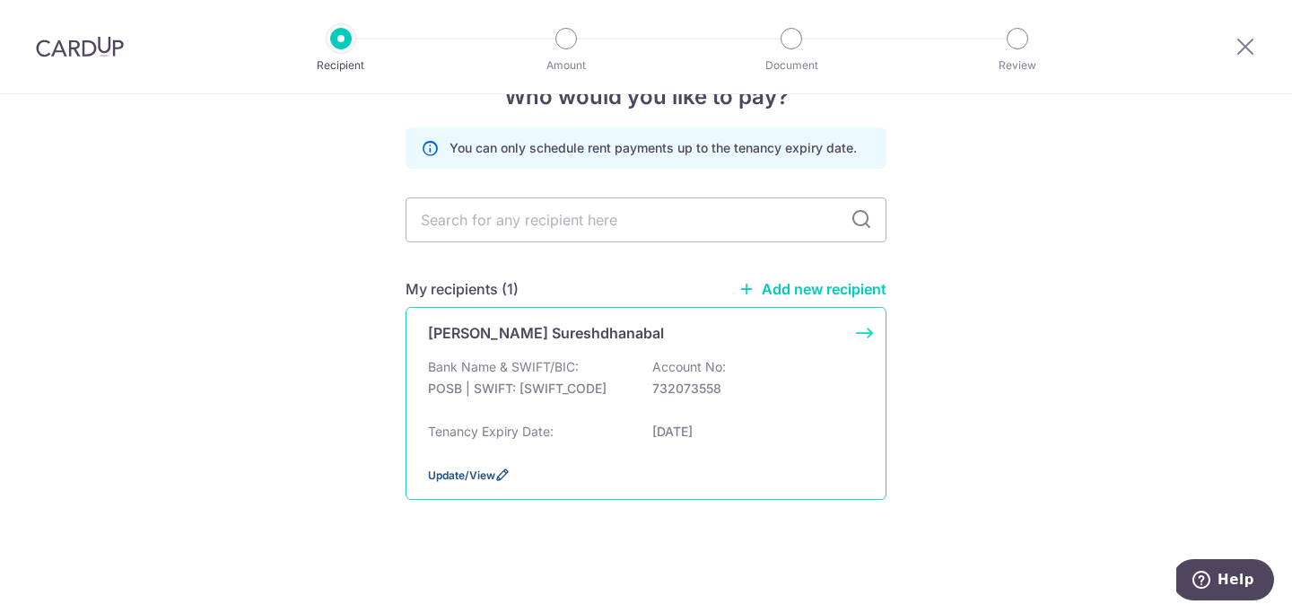
click at [465, 473] on span "Update/View" at bounding box center [461, 474] width 67 height 13
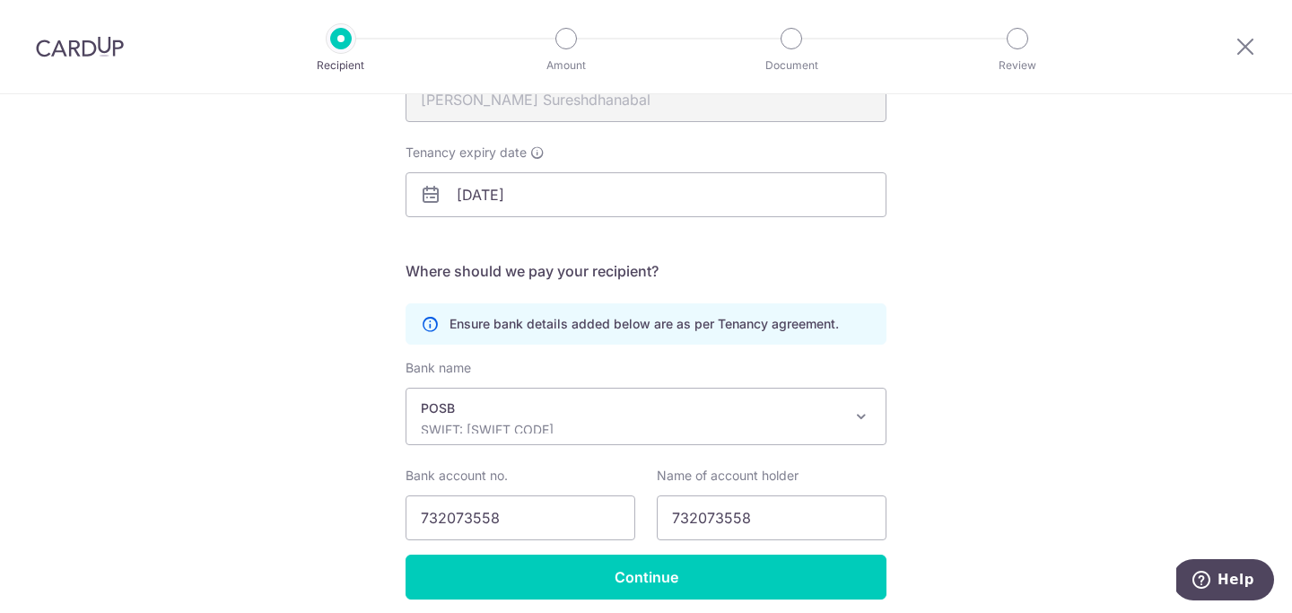
scroll to position [234, 0]
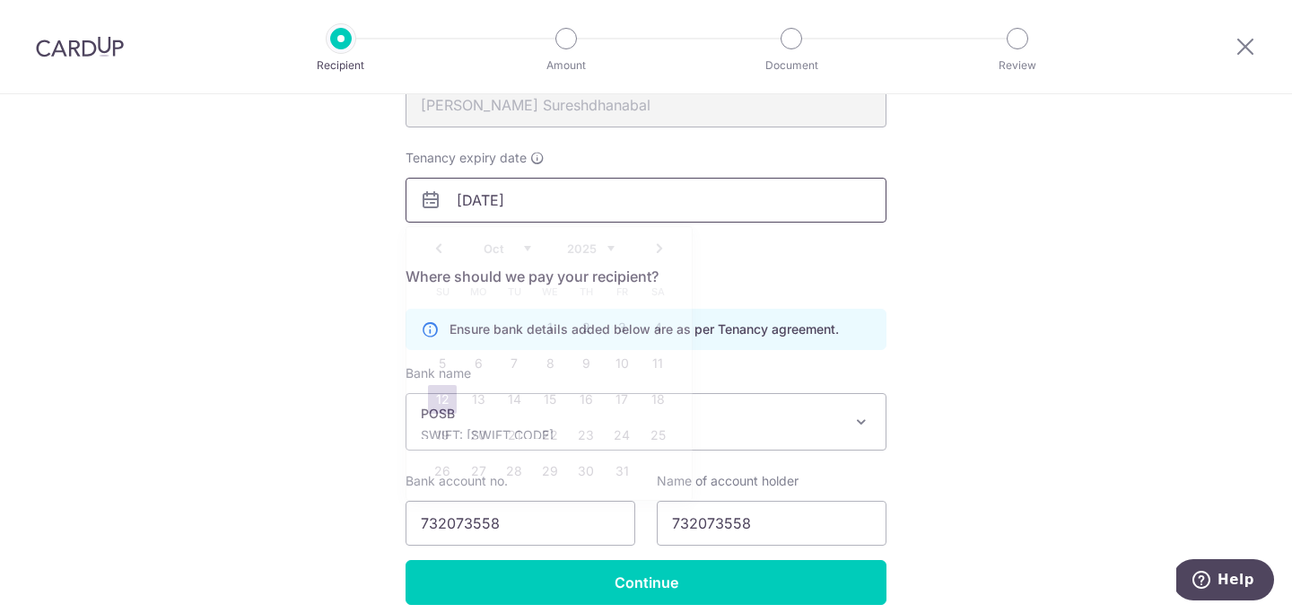
click at [561, 194] on input "[DATE]" at bounding box center [646, 200] width 481 height 45
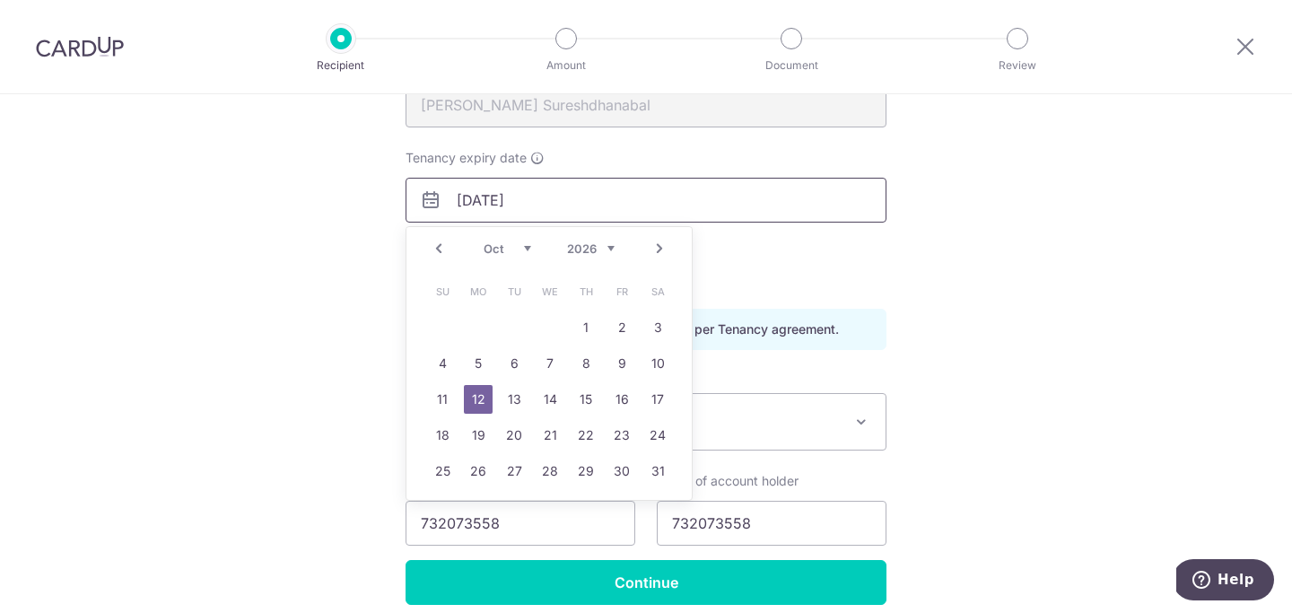
type input "[DATE]"
click at [317, 262] on div "Recipient Details Your recipient does not need a CardUp account to receive your…" at bounding box center [646, 274] width 1292 height 829
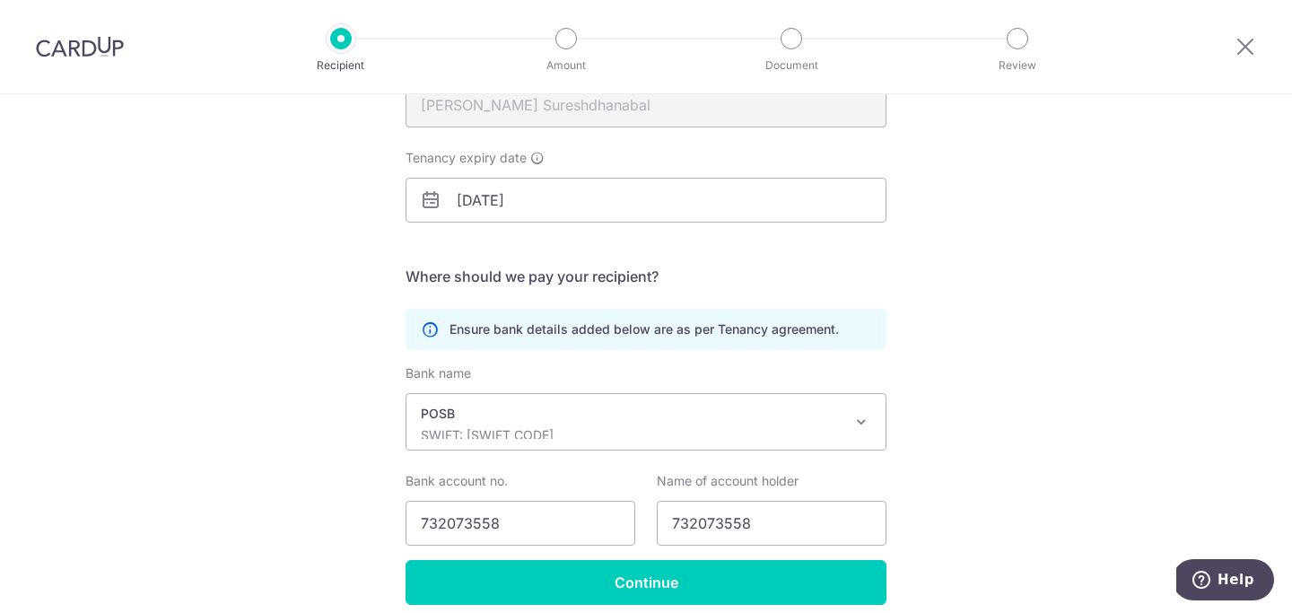
scroll to position [311, 0]
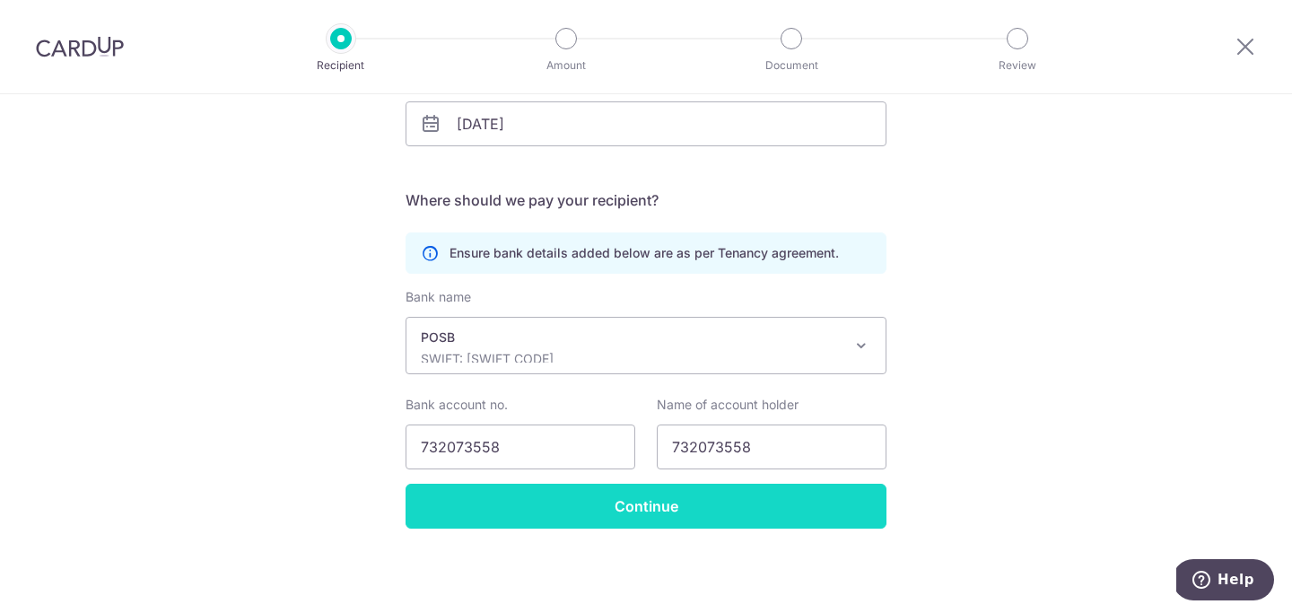
click at [598, 506] on input "Continue" at bounding box center [646, 506] width 481 height 45
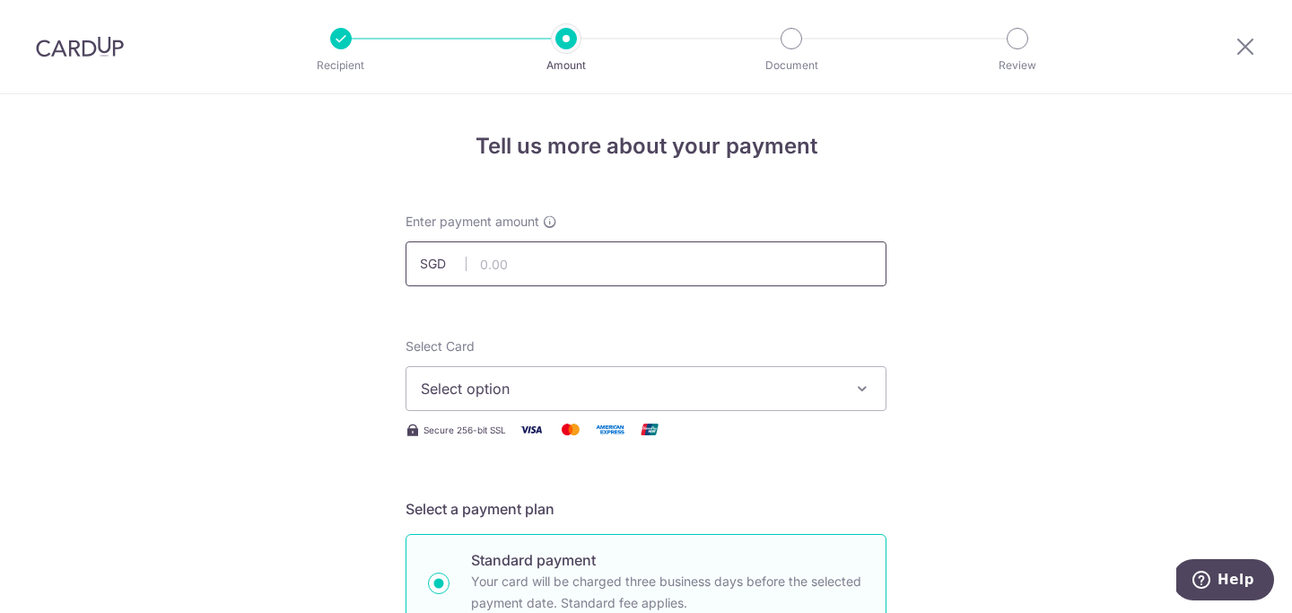
click at [586, 269] on input "text" at bounding box center [646, 263] width 481 height 45
type input "3,000.00"
click at [540, 384] on span "Select option" at bounding box center [630, 389] width 418 height 22
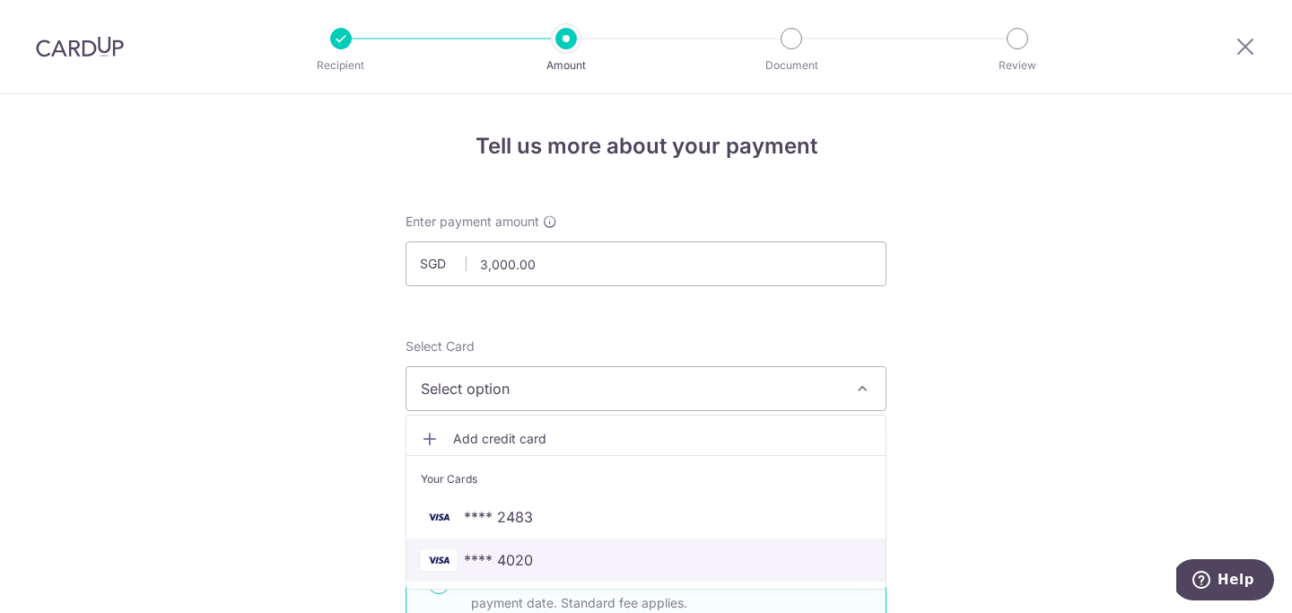
click at [544, 565] on span "**** 4020" at bounding box center [646, 560] width 450 height 22
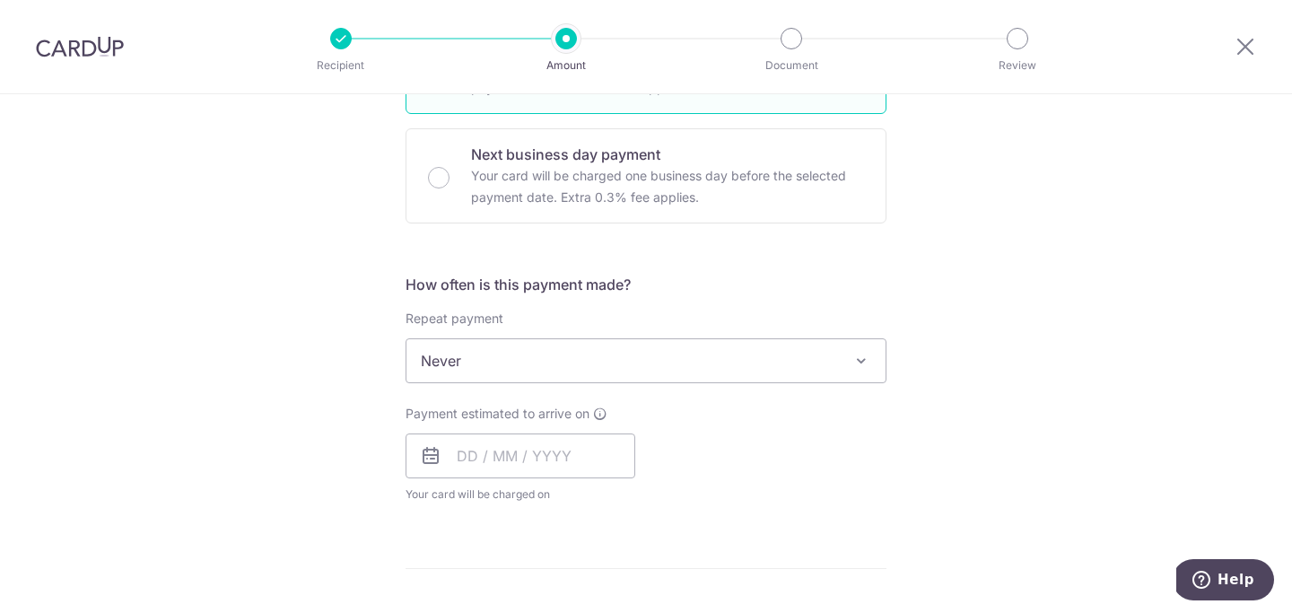
scroll to position [566, 0]
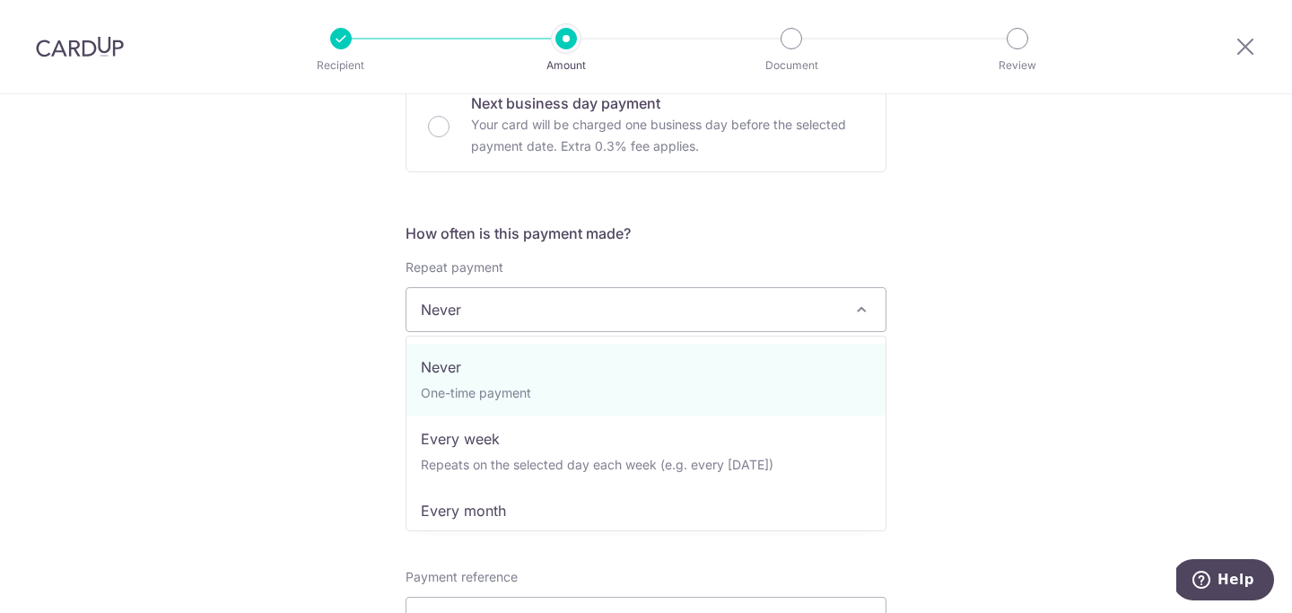
click at [533, 308] on span "Never" at bounding box center [646, 309] width 479 height 43
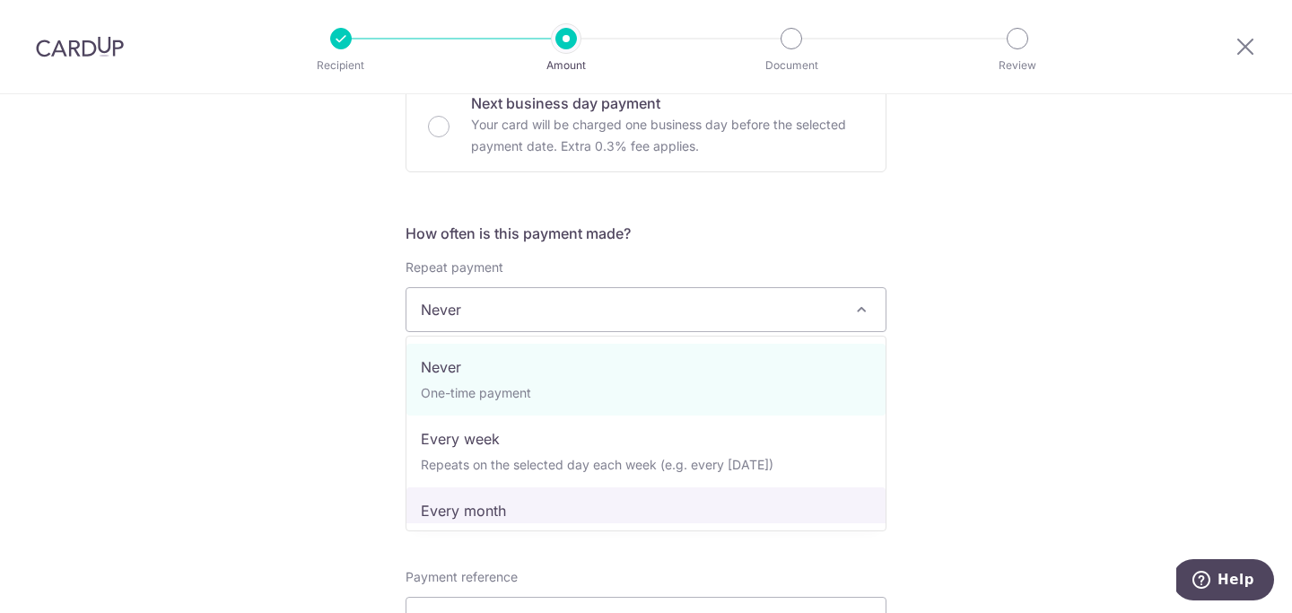
select select "3"
type input "12/10/2026"
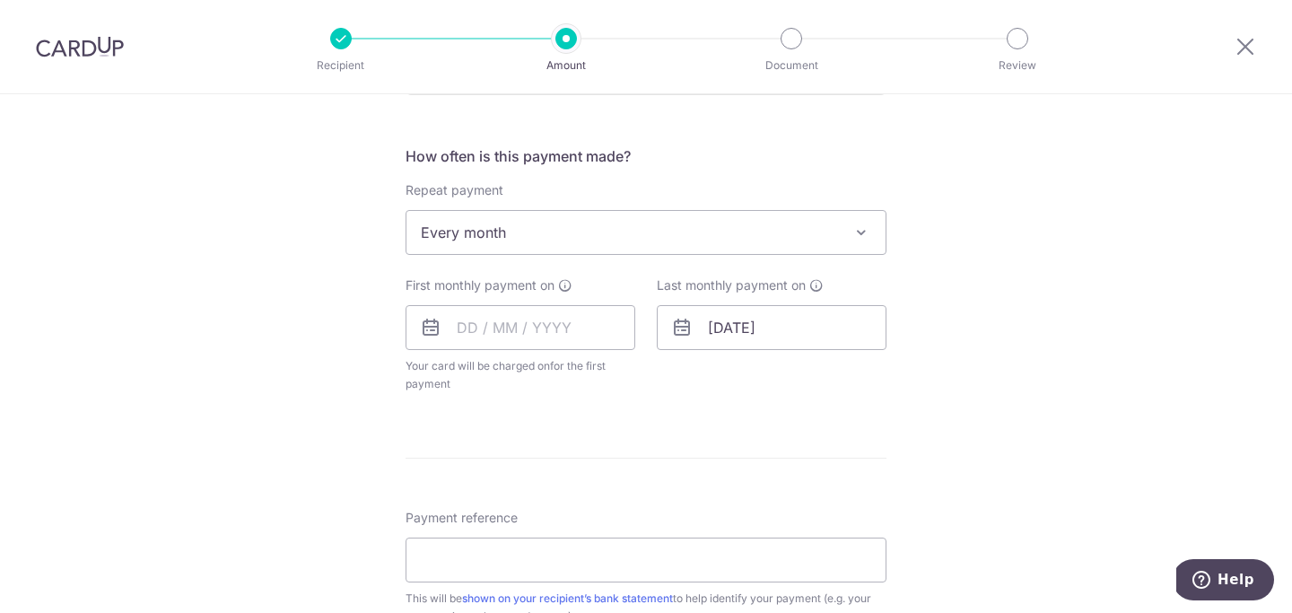
scroll to position [648, 0]
click at [461, 321] on input "text" at bounding box center [521, 323] width 230 height 45
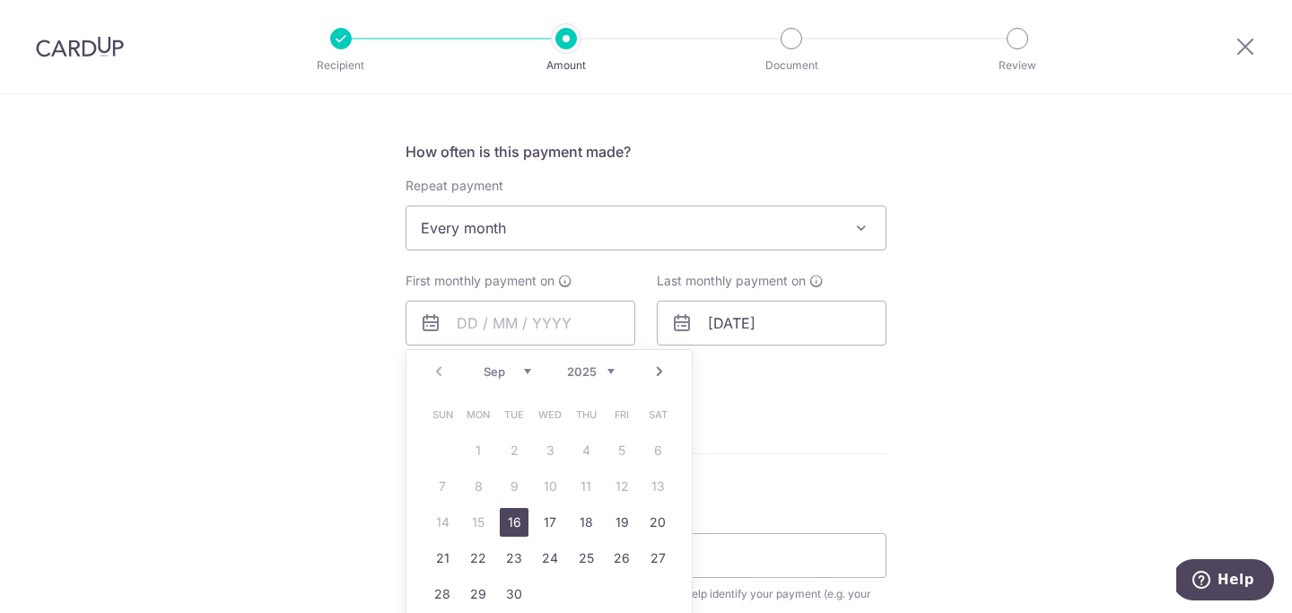
click at [465, 387] on div "Prev Next Sep Oct Nov Dec 2025 2026 2027 2028 2029 2030 2031 2032 2033 2034 2035" at bounding box center [549, 371] width 285 height 43
click at [668, 373] on link "Next" at bounding box center [660, 372] width 22 height 22
click at [441, 516] on link "12" at bounding box center [442, 522] width 29 height 29
type input "12/10/2025"
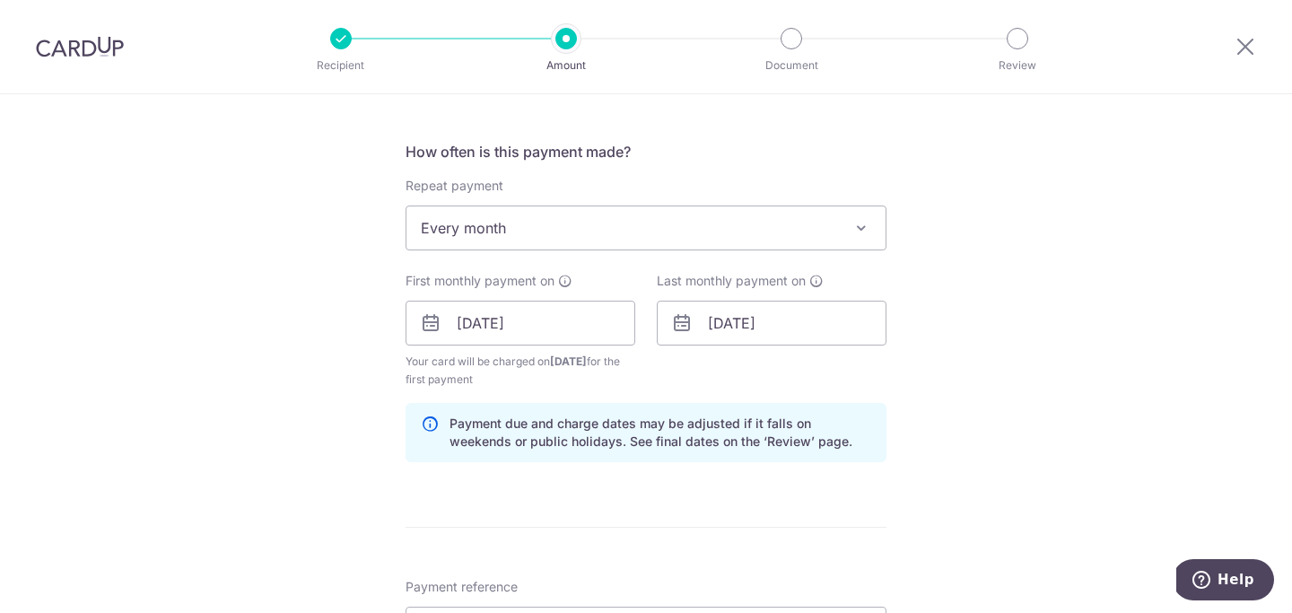
scroll to position [734, 0]
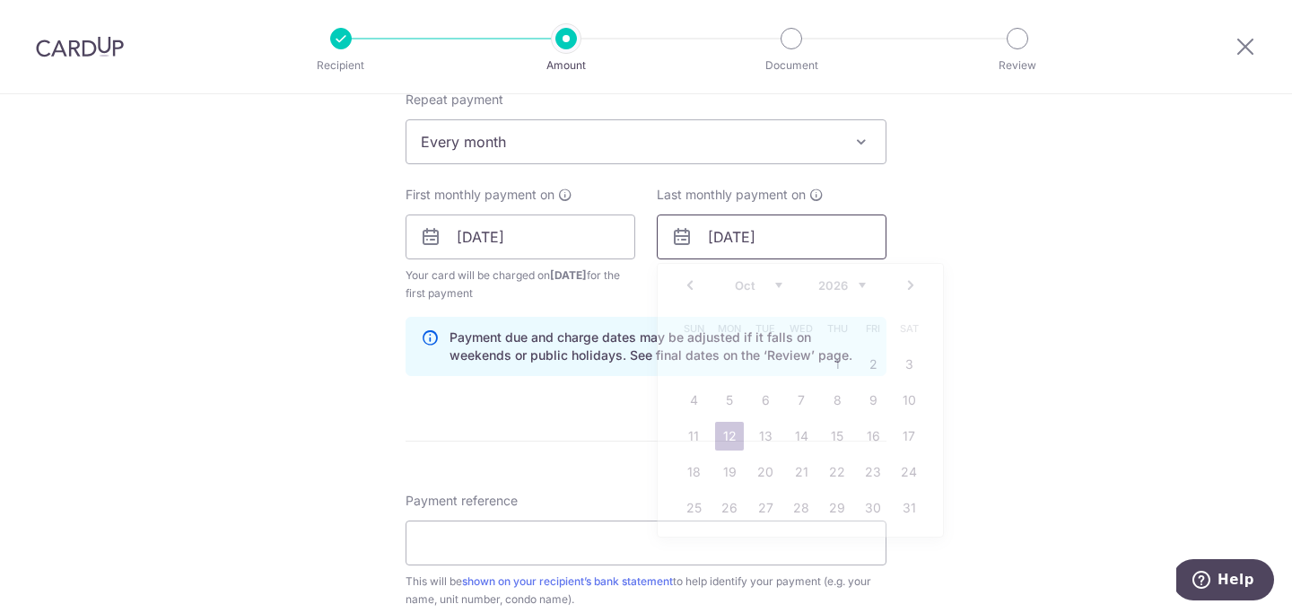
click at [738, 235] on input "12/10/2026" at bounding box center [772, 236] width 230 height 45
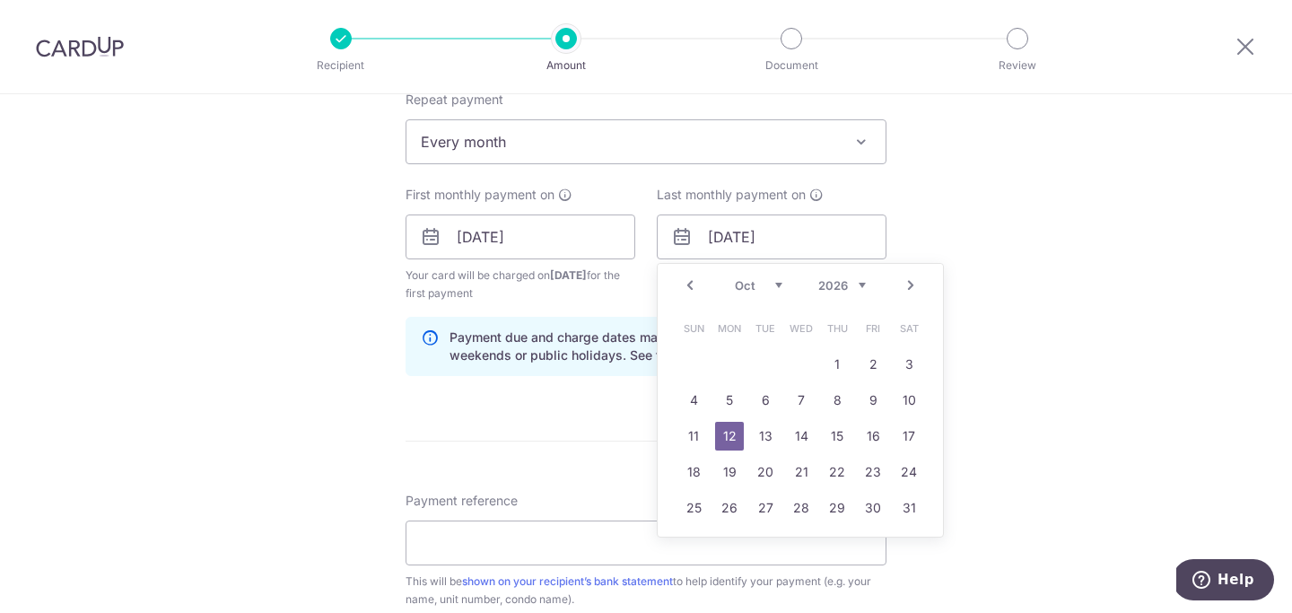
click at [693, 290] on link "Prev" at bounding box center [690, 286] width 22 height 22
click at [915, 399] on link "12" at bounding box center [909, 400] width 29 height 29
type input "12/09/2026"
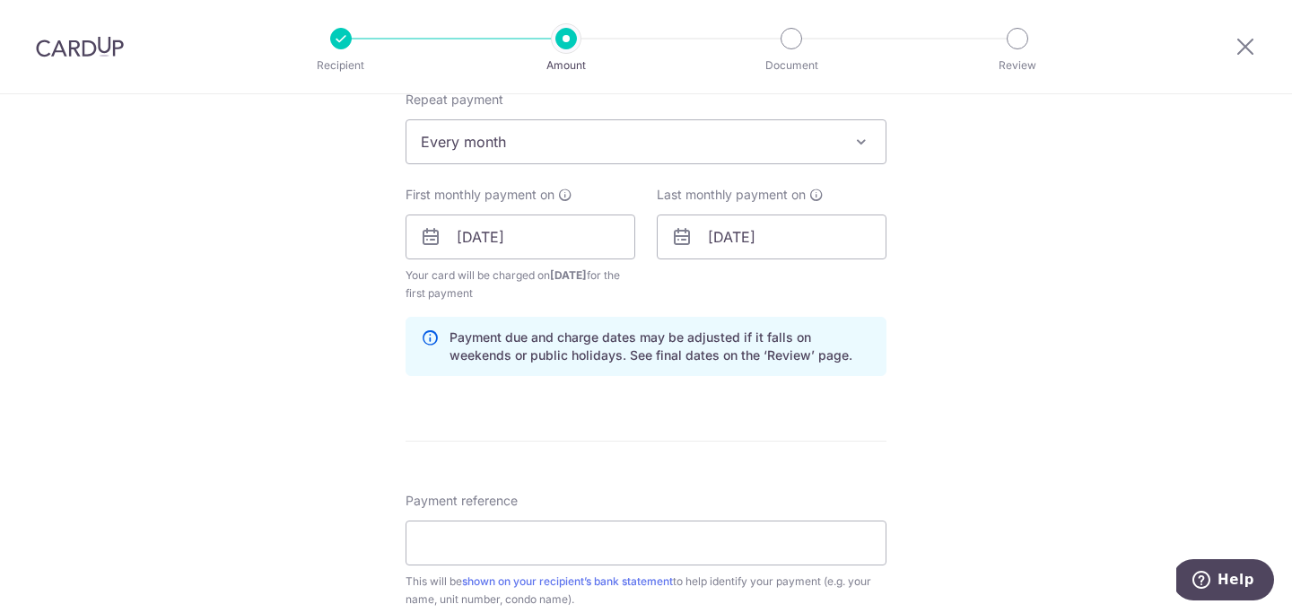
click at [948, 391] on div "Tell us more about your payment Enter payment amount SGD 3,000.00 3000.00 Selec…" at bounding box center [646, 217] width 1292 height 1715
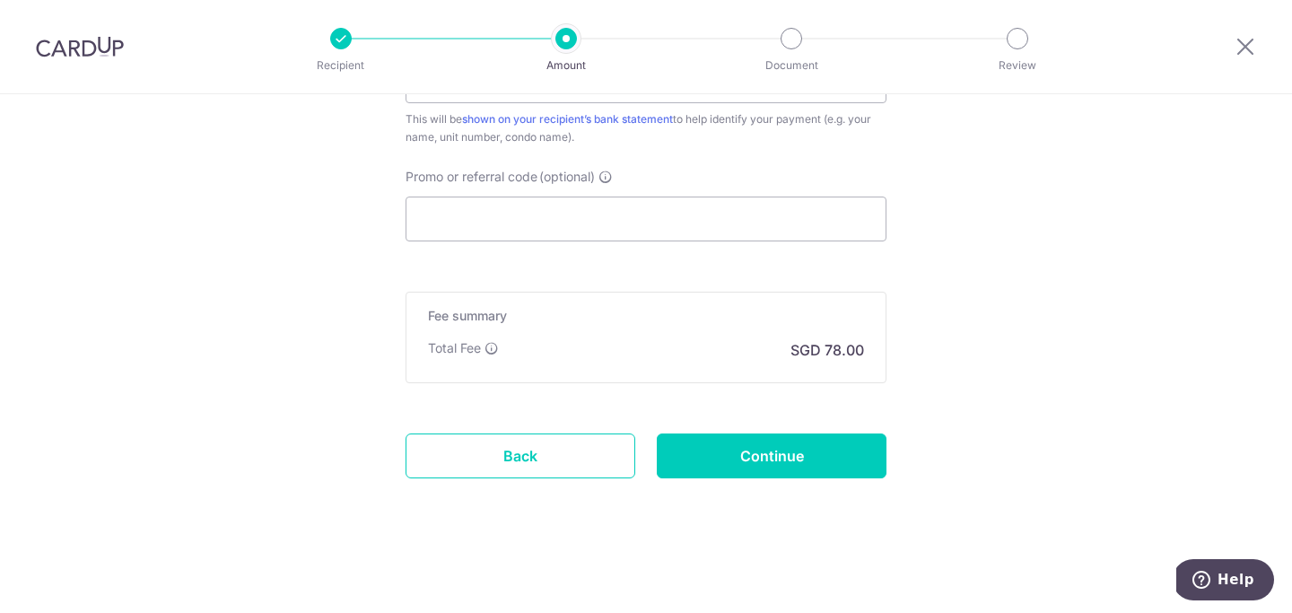
scroll to position [1130, 0]
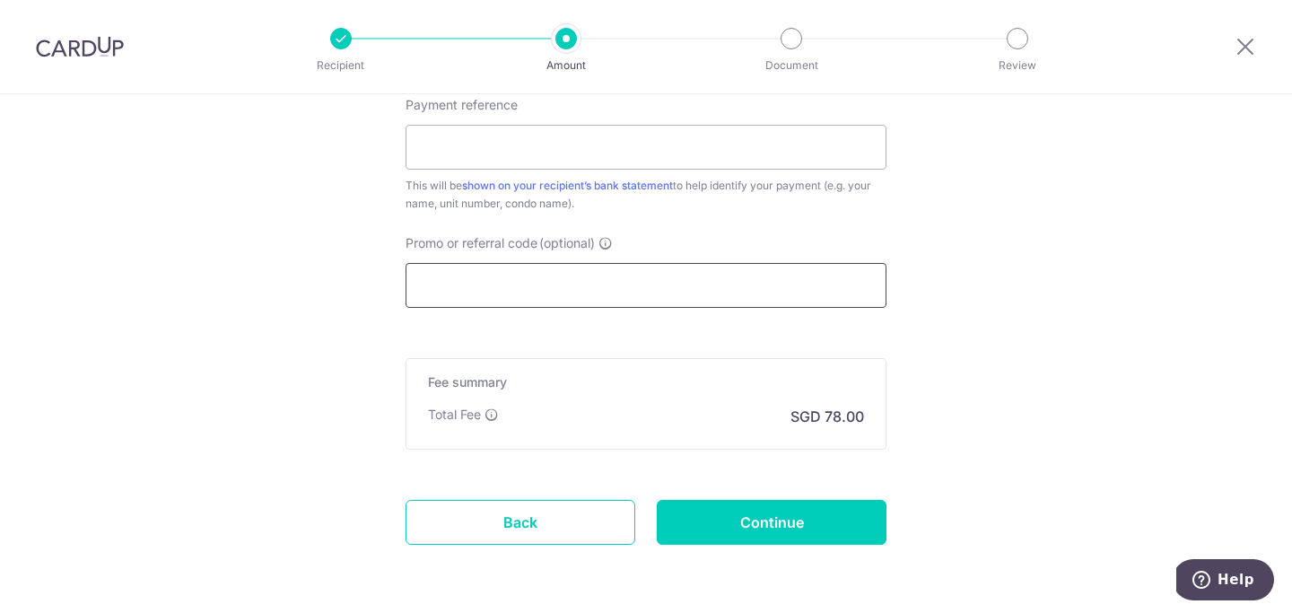
click at [675, 282] on input "Promo or referral code (optional)" at bounding box center [646, 285] width 481 height 45
paste input "SAVERENT179"
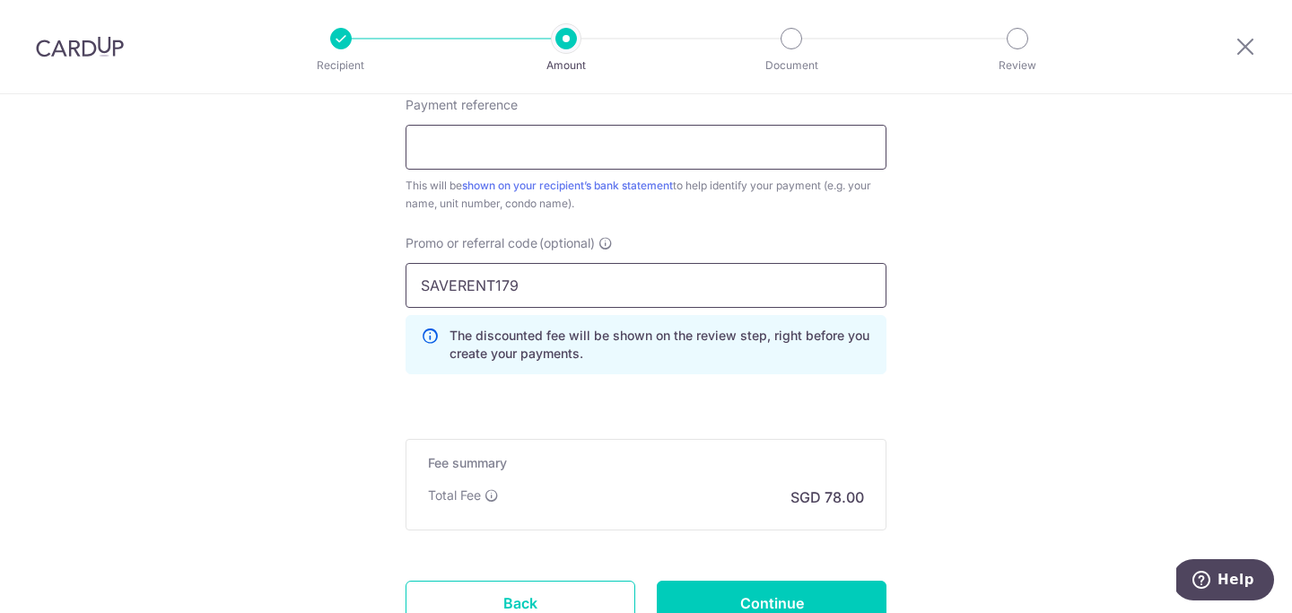
type input "SAVERENT179"
click at [555, 153] on input "Payment reference" at bounding box center [646, 147] width 481 height 45
type input "Rent"
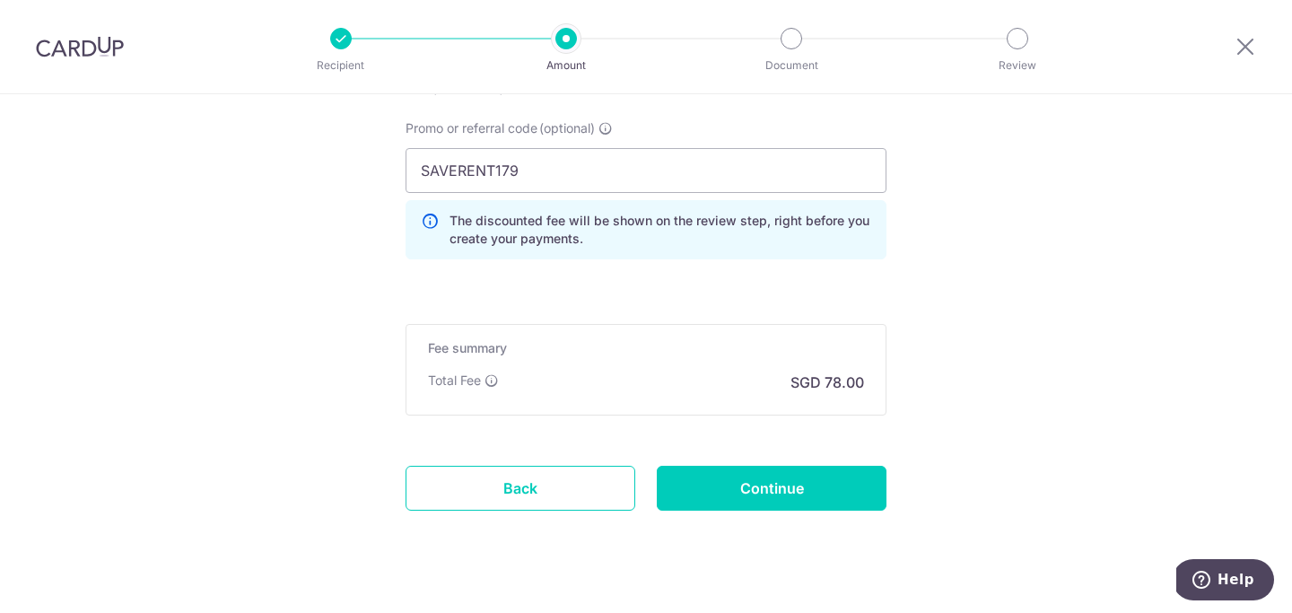
scroll to position [1277, 0]
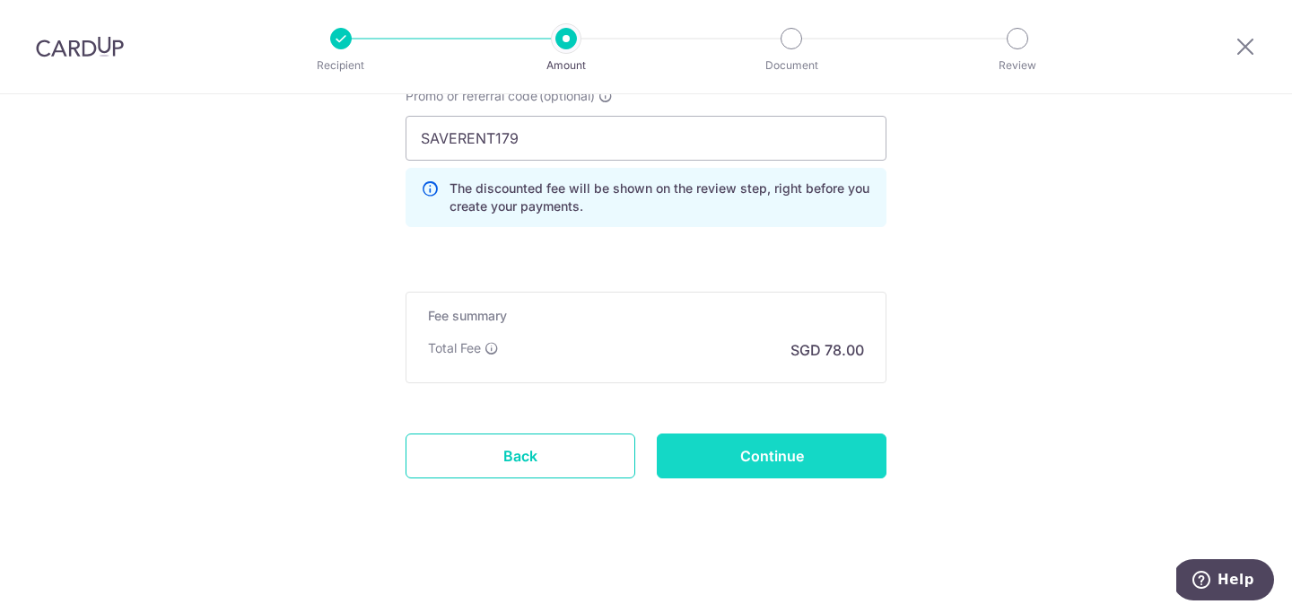
click at [794, 452] on input "Continue" at bounding box center [772, 455] width 230 height 45
type input "Create Schedule"
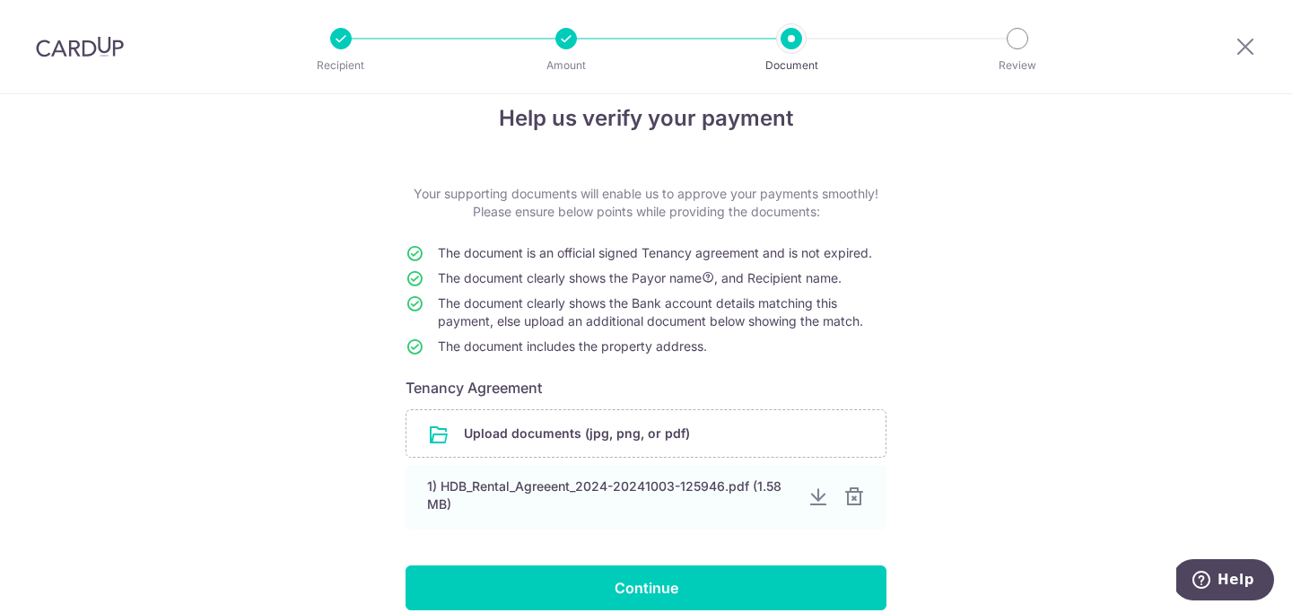
scroll to position [23, 0]
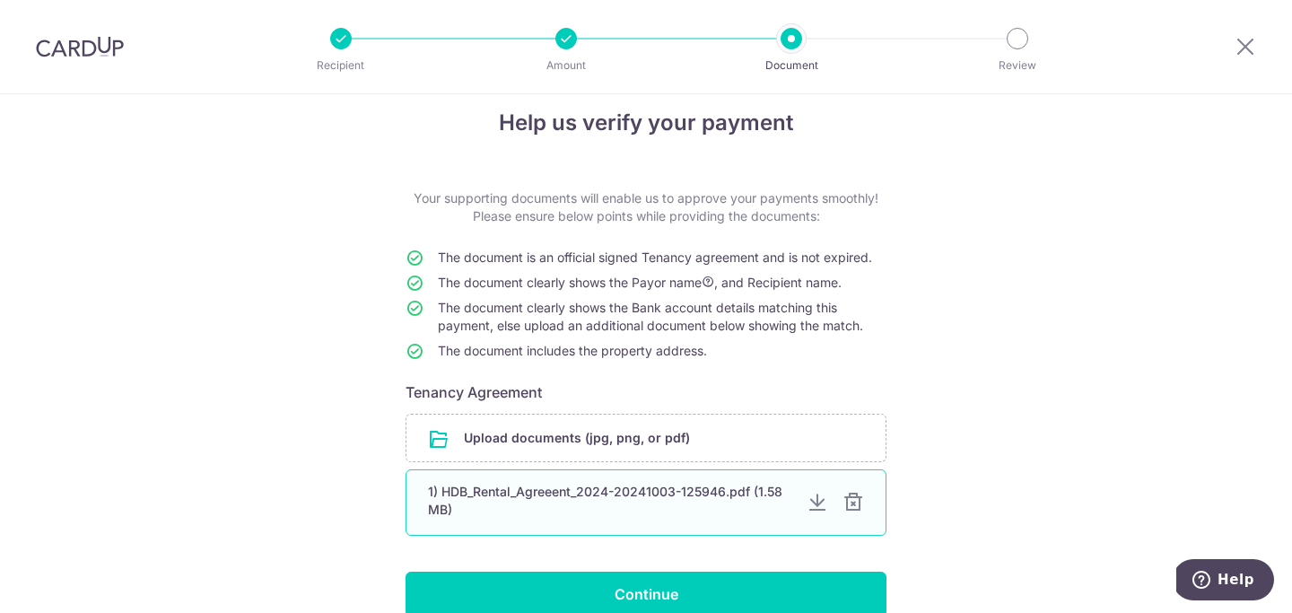
click at [818, 501] on div at bounding box center [818, 503] width 22 height 22
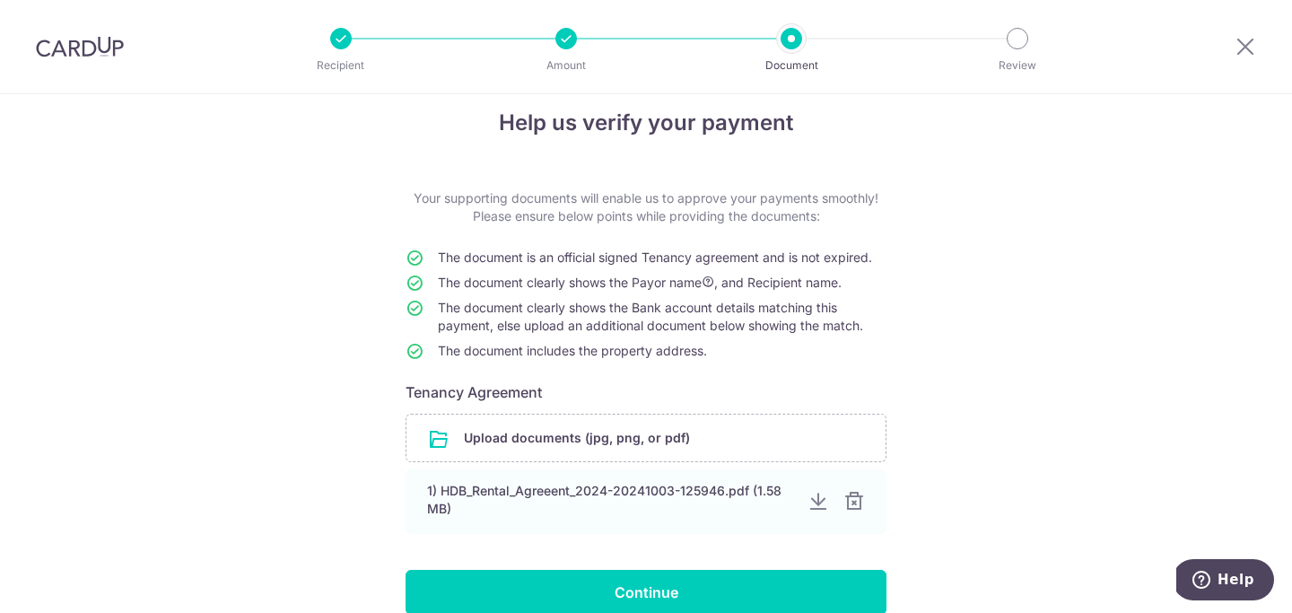
click at [58, 58] on div at bounding box center [80, 46] width 160 height 93
click at [82, 46] on img at bounding box center [80, 47] width 88 height 22
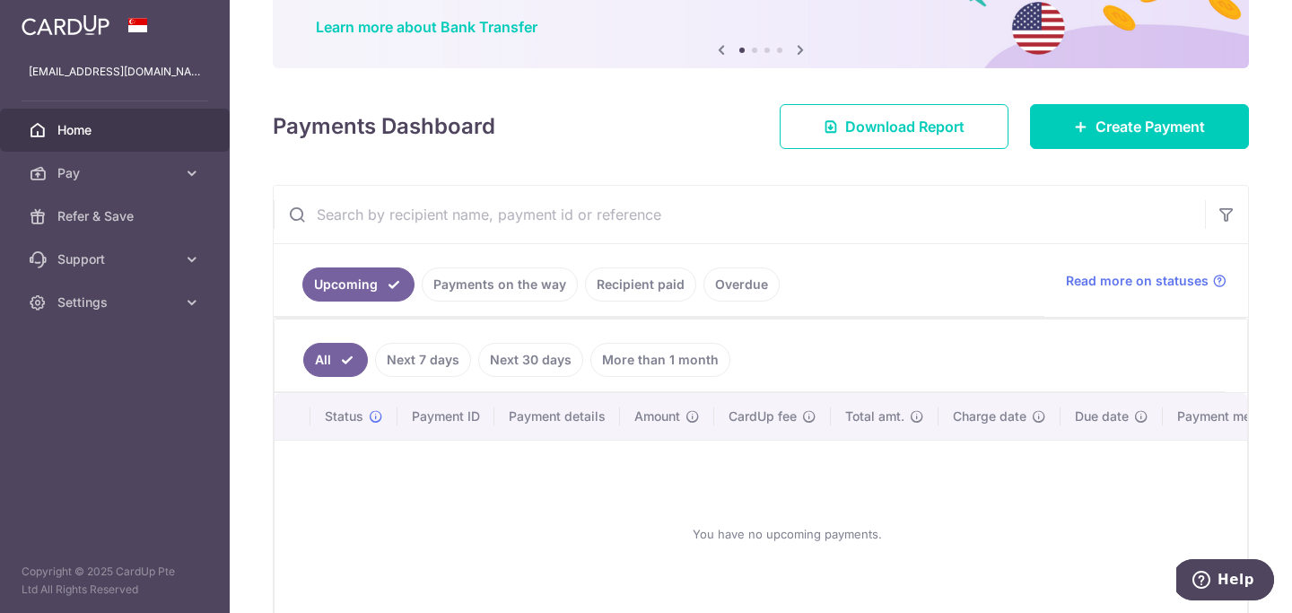
click at [481, 284] on link "Payments on the way" at bounding box center [500, 284] width 156 height 34
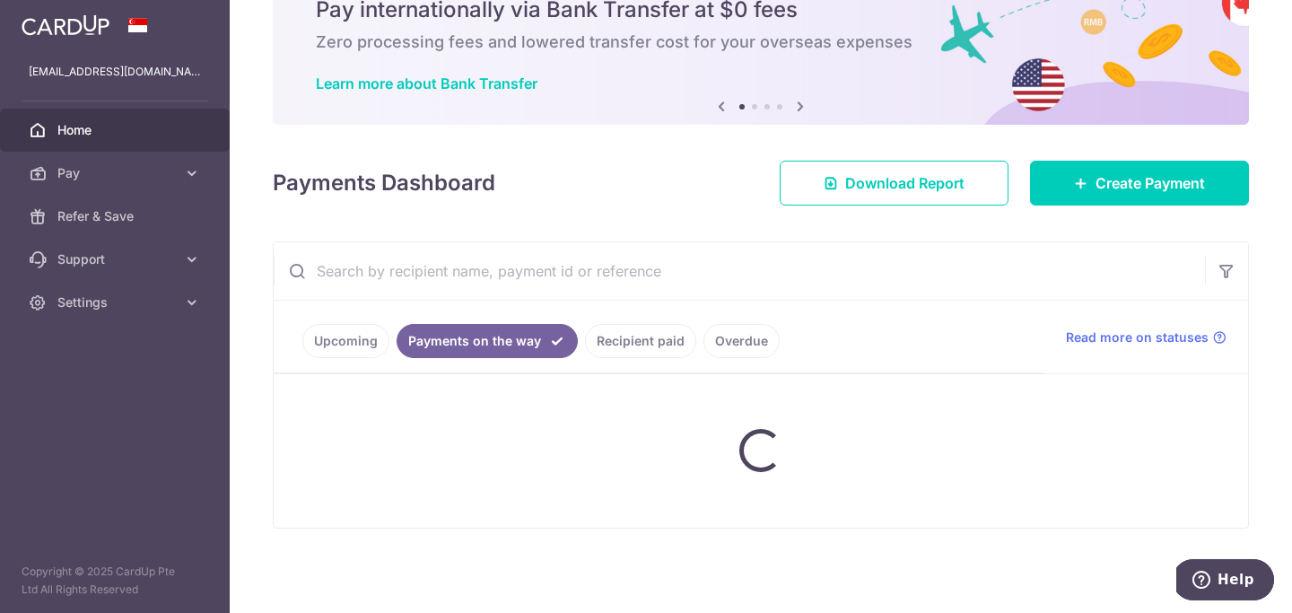
scroll to position [44, 0]
